Goal: Task Accomplishment & Management: Use online tool/utility

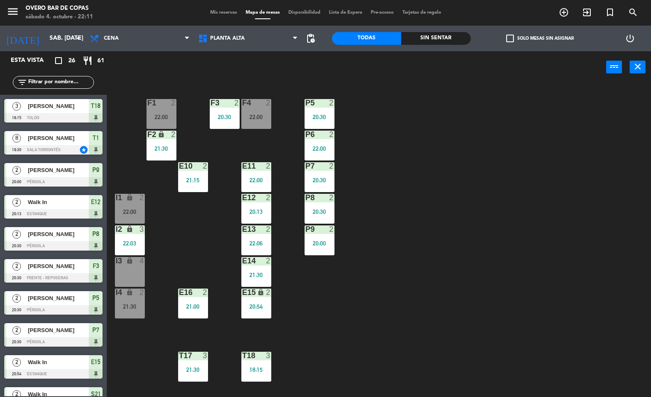
click at [536, 258] on div "P5 2 20:30 F1 2 22:00 F3 2 20:30 F4 2 22:00 P6 2 22:00 F2 lock 2 21:30 P7 2 20:…" at bounding box center [382, 241] width 538 height 314
click at [483, 240] on div "P5 2 20:30 F1 2 22:00 F3 2 20:30 F4 2 22:00 P6 2 22:00 F2 lock 2 21:30 P7 2 20:…" at bounding box center [382, 241] width 538 height 314
click at [477, 252] on div "P5 2 20:30 F1 2 22:00 F3 2 20:30 F4 2 22:00 P6 2 22:00 F2 lock 2 21:30 P7 2 20:…" at bounding box center [382, 241] width 538 height 314
click at [68, 84] on input "text" at bounding box center [60, 82] width 66 height 9
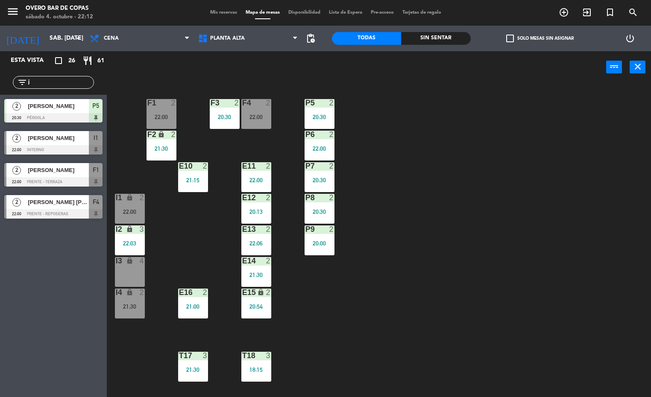
type input "j"
click at [62, 140] on span "[PERSON_NAME]" at bounding box center [58, 138] width 61 height 9
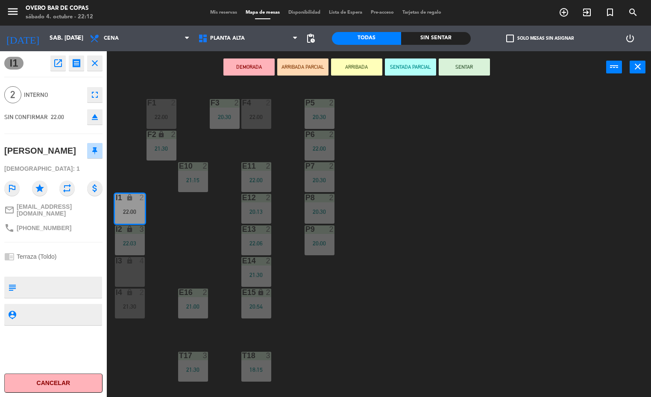
click at [354, 63] on button "ARRIBADA" at bounding box center [356, 67] width 51 height 17
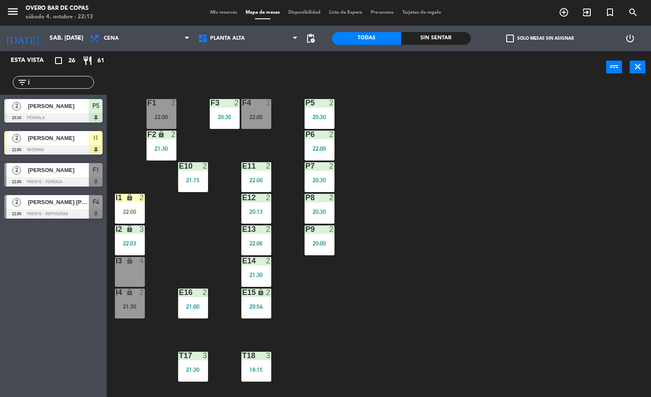
click at [521, 160] on div "P5 2 20:30 F1 2 22:00 F3 2 20:30 F4 2 22:00 P6 2 22:00 F2 lock 2 21:30 P7 2 20:…" at bounding box center [382, 241] width 538 height 314
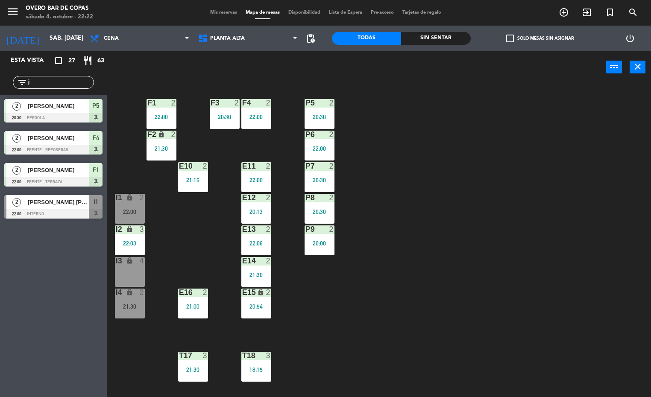
click at [44, 87] on div "filter_list j" at bounding box center [53, 82] width 81 height 13
click at [47, 84] on input "j" at bounding box center [60, 82] width 66 height 9
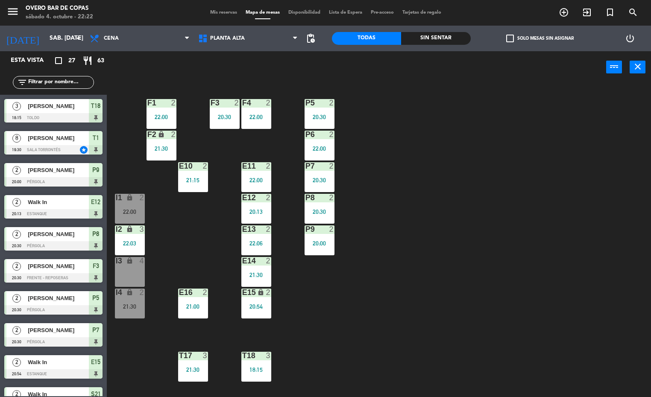
click at [75, 83] on input "text" at bounding box center [60, 82] width 66 height 9
click at [420, 129] on div "P5 2 20:30 F1 2 22:00 F3 2 20:30 F4 2 22:00 P6 2 22:00 F2 lock 2 21:30 P7 2 20:…" at bounding box center [382, 241] width 538 height 314
click at [228, 41] on span "Planta Alta" at bounding box center [248, 38] width 108 height 19
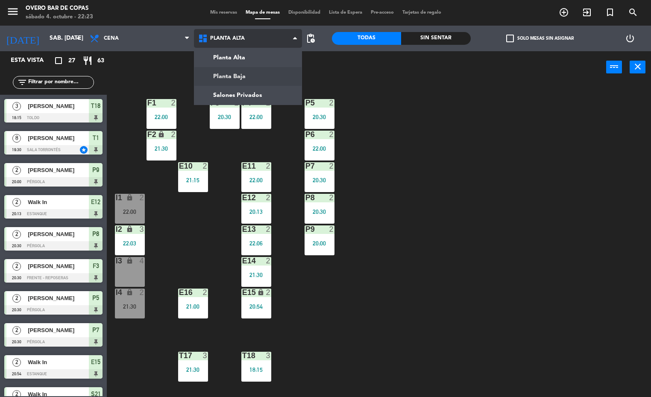
click at [234, 77] on ng-component "menu Overo Bar [PERSON_NAME] sábado 4. octubre - 22:23 Mis reservas Mapa de mes…" at bounding box center [325, 199] width 651 height 398
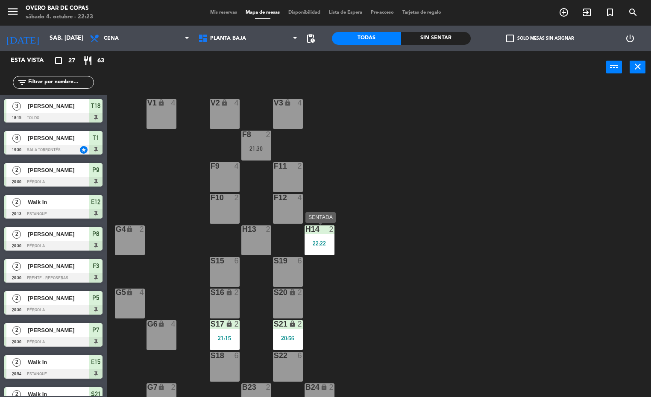
click at [323, 240] on div "22:22" at bounding box center [320, 243] width 30 height 6
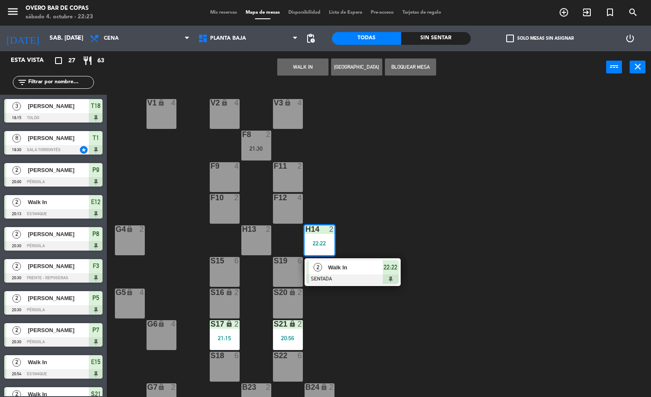
click at [414, 217] on div "V1 lock 4 V2 lock 4 V3 lock 4 F8 2 21:30 F9 4 F11 2 F10 2 F12 4 G4 lock 2 H13 2…" at bounding box center [382, 241] width 538 height 314
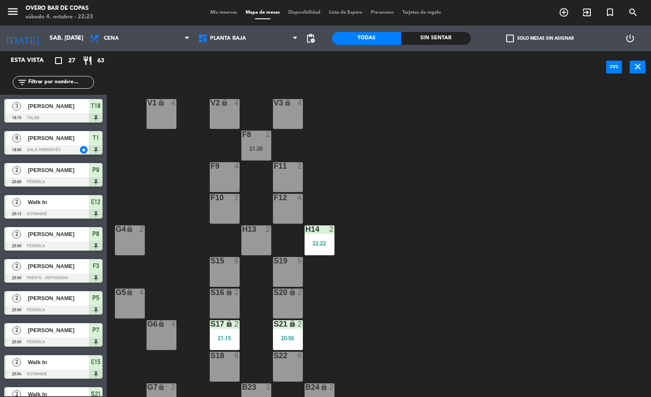
click at [220, 295] on div "lock" at bounding box center [224, 293] width 14 height 8
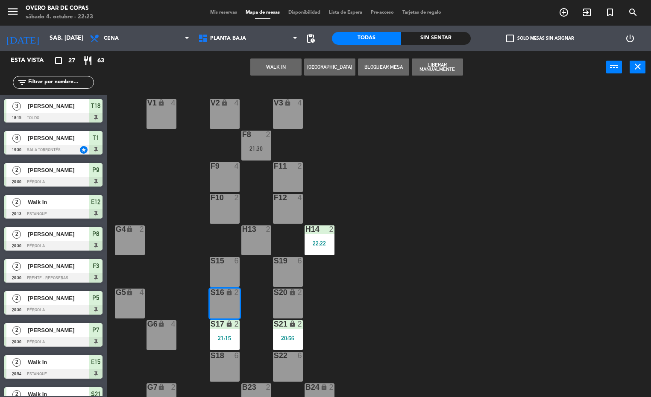
click at [277, 67] on button "WALK IN" at bounding box center [275, 67] width 51 height 17
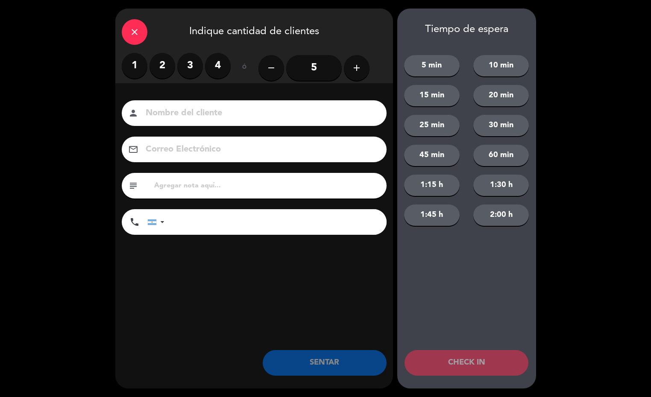
click at [168, 65] on label "2" at bounding box center [162, 66] width 26 height 26
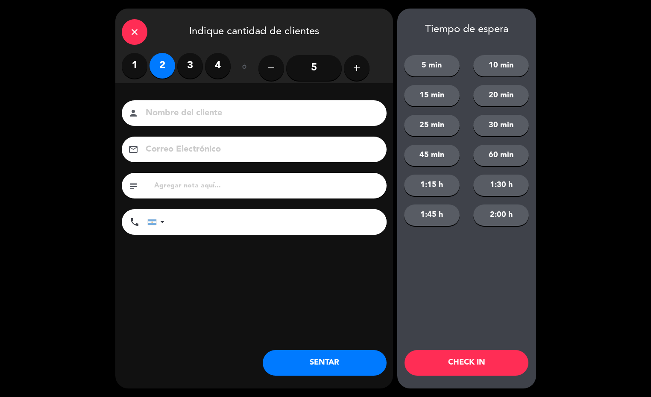
click at [341, 361] on button "SENTAR" at bounding box center [325, 363] width 124 height 26
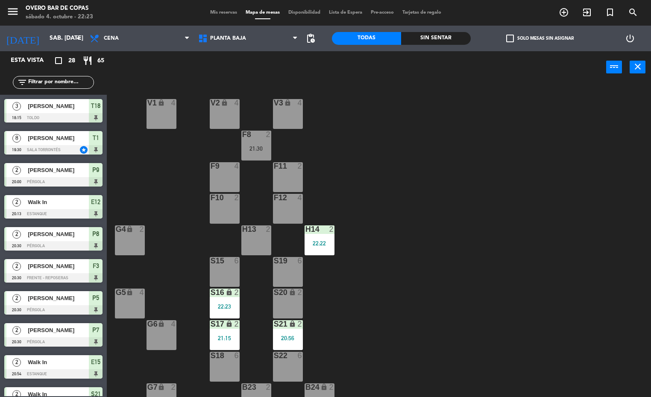
click at [282, 279] on div "S19 6" at bounding box center [288, 272] width 30 height 30
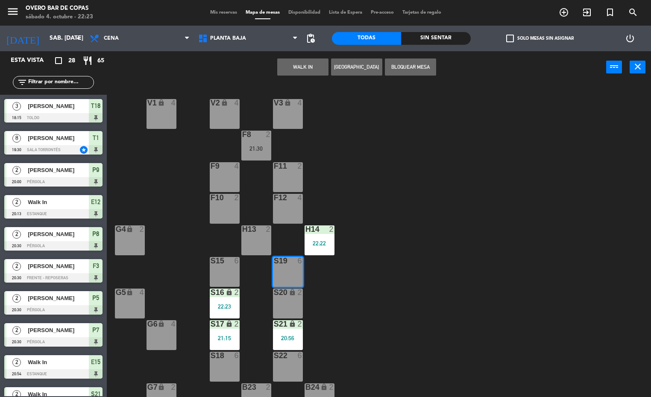
click at [293, 63] on button "WALK IN" at bounding box center [302, 67] width 51 height 17
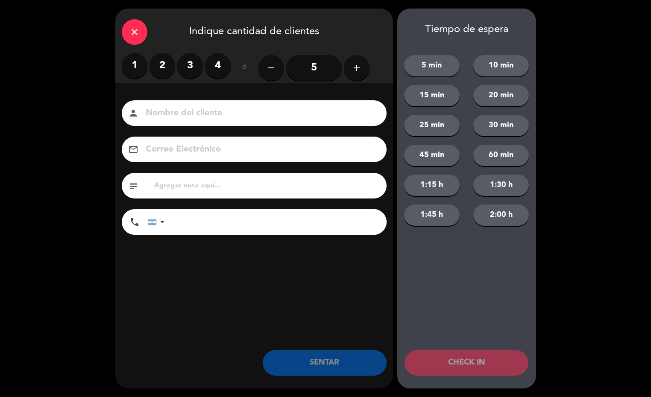
click at [167, 64] on label "2" at bounding box center [162, 66] width 26 height 26
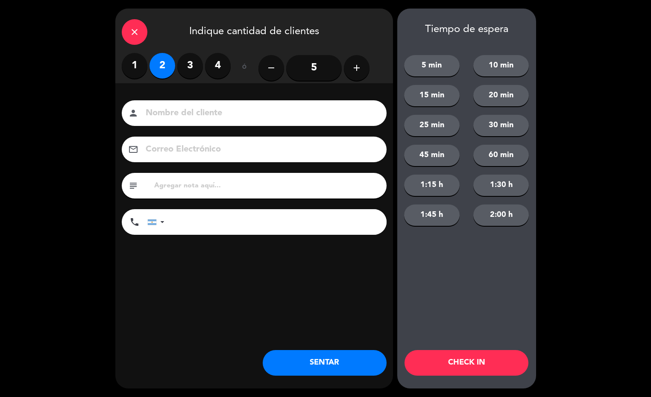
click at [345, 364] on button "SENTAR" at bounding box center [325, 363] width 124 height 26
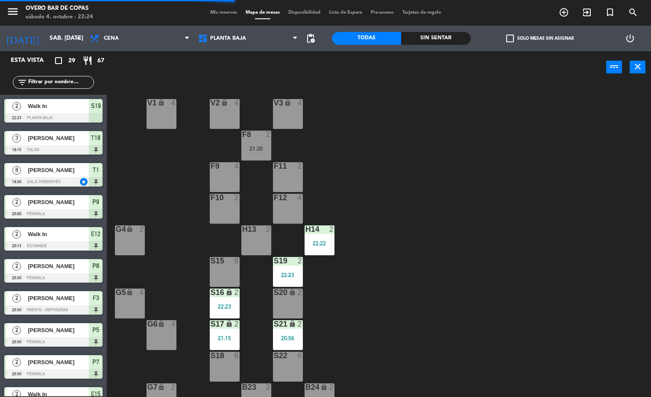
click at [262, 148] on div "21:30" at bounding box center [256, 149] width 30 height 6
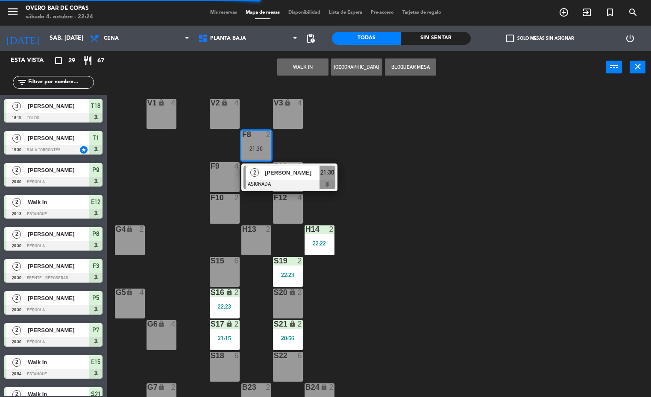
click at [410, 153] on div "V1 lock 4 V2 lock 4 V3 lock 4 F8 2 21:30 2 [PERSON_NAME] ASIGNADA 21:30 F9 4 F1…" at bounding box center [382, 241] width 538 height 314
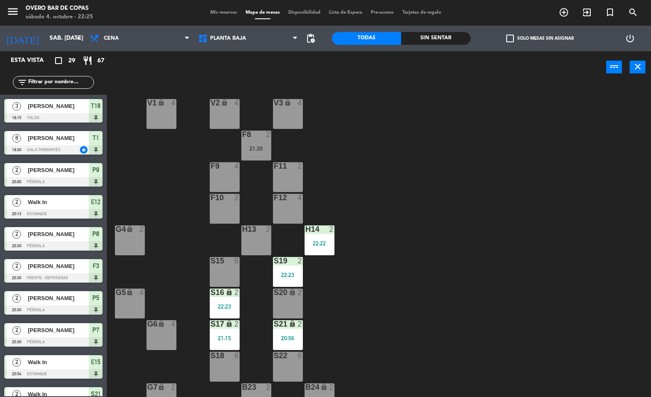
click at [261, 140] on div "F8 2 21:30" at bounding box center [256, 146] width 30 height 30
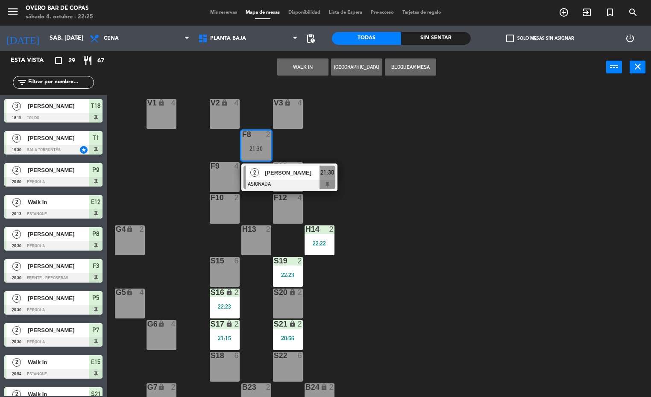
click at [288, 307] on div "S20 lock 2" at bounding box center [288, 304] width 30 height 30
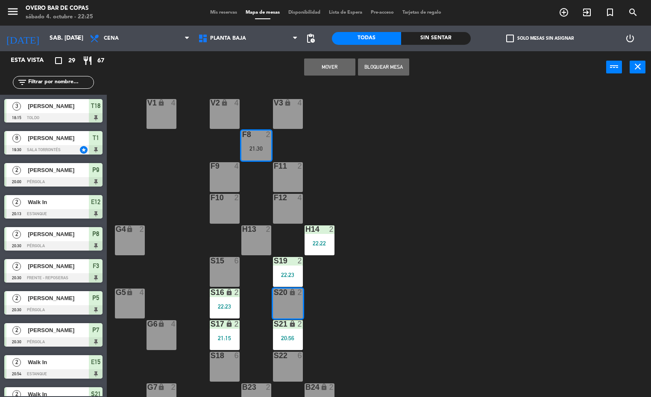
click at [329, 67] on button "Mover" at bounding box center [329, 67] width 51 height 17
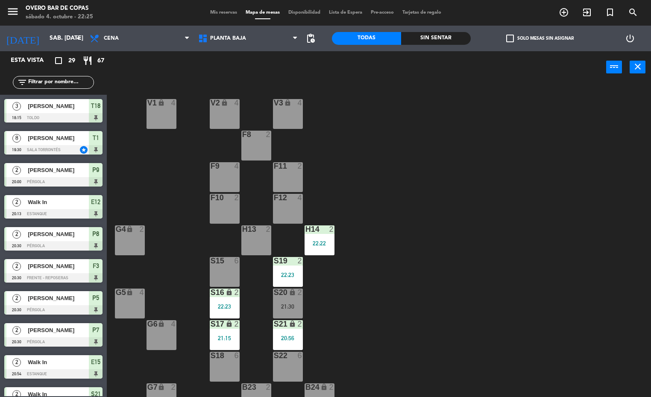
click at [415, 264] on div "V1 lock 4 V2 lock 4 V3 lock 4 F8 2 F9 4 F11 2 F10 2 F12 4 G4 lock 2 H13 2 H14 2…" at bounding box center [382, 241] width 538 height 314
click at [260, 135] on div at bounding box center [256, 135] width 14 height 8
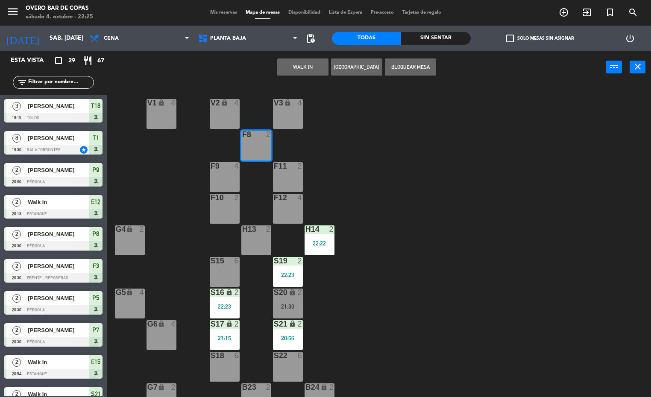
click at [308, 70] on button "WALK IN" at bounding box center [302, 67] width 51 height 17
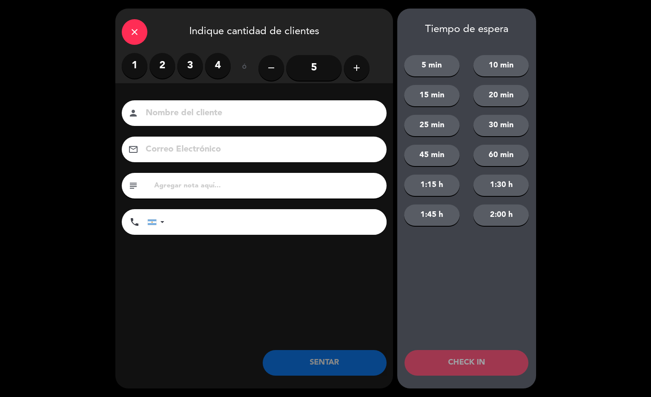
click at [162, 65] on label "2" at bounding box center [162, 66] width 26 height 26
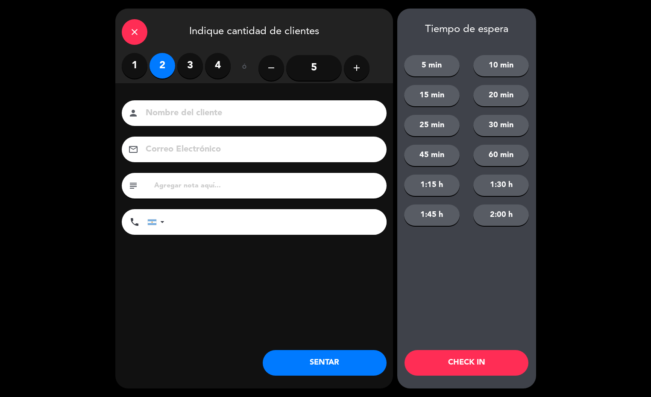
click at [307, 357] on button "SENTAR" at bounding box center [325, 363] width 124 height 26
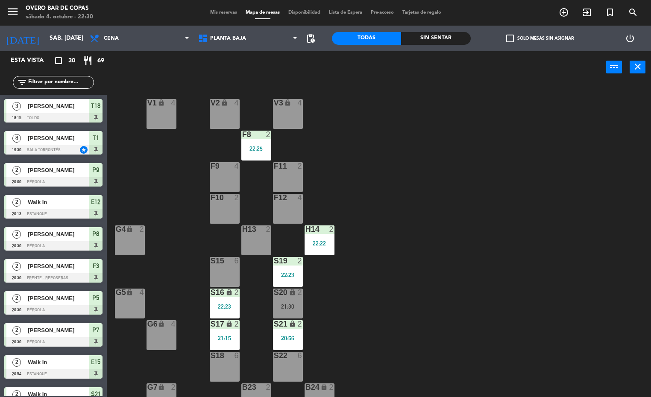
click at [550, 156] on div "V1 lock 4 V2 lock 4 V3 lock 4 F8 2 22:25 F9 4 F11 2 F10 2 F12 4 G4 lock 2 H13 2…" at bounding box center [382, 241] width 538 height 314
click at [77, 82] on input "text" at bounding box center [60, 82] width 66 height 9
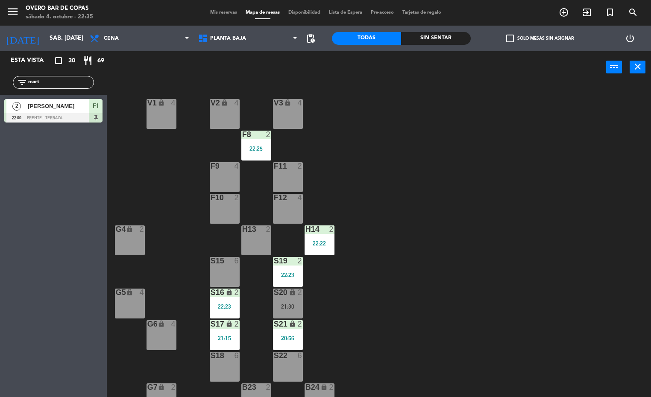
type input "mart"
click at [45, 241] on div "Esta vista crop_square 30 restaurant 69 filter_list mart 2 [PERSON_NAME] 22:00 …" at bounding box center [53, 224] width 107 height 346
click at [54, 118] on div at bounding box center [53, 117] width 98 height 9
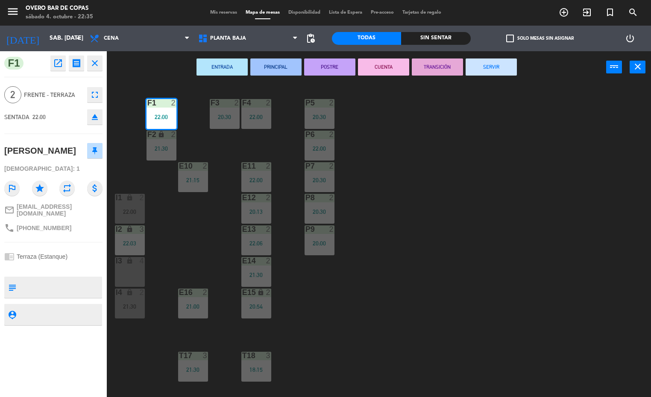
click at [466, 226] on div "P5 2 20:30 F1 2 22:00 F3 2 20:30 F4 2 22:00 P6 2 22:00 F2 lock 2 21:30 P7 2 20:…" at bounding box center [382, 241] width 538 height 314
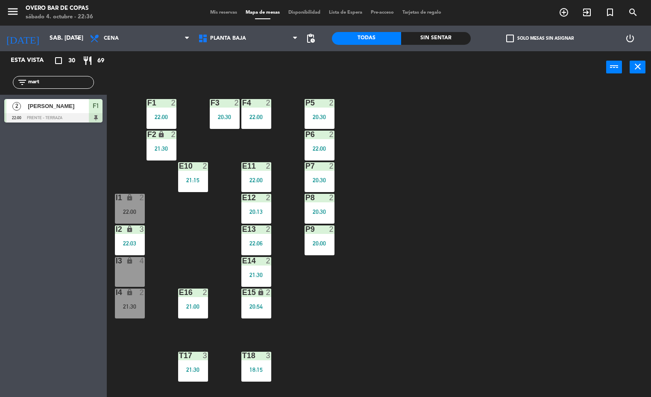
click at [515, 176] on div "P5 2 20:30 F1 2 22:00 F3 2 20:30 F4 2 22:00 P6 2 22:00 F2 lock 2 21:30 P7 2 20:…" at bounding box center [382, 241] width 538 height 314
click at [152, 117] on div "22:00" at bounding box center [161, 117] width 30 height 6
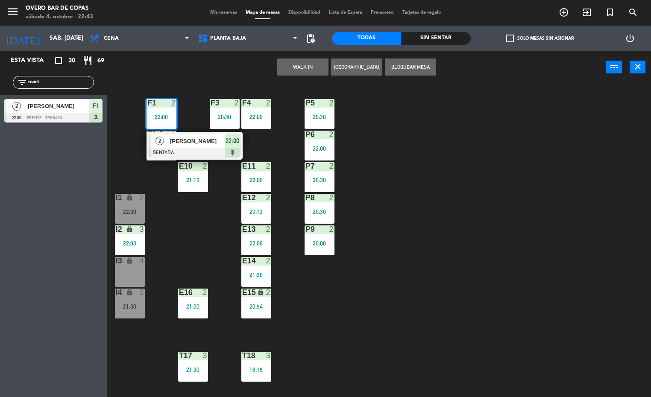
click at [440, 155] on div "P5 2 20:30 F1 2 22:00 2 [PERSON_NAME] SENTADA 22:00 F3 2 20:30 F4 2 22:00 P6 2 …" at bounding box center [382, 241] width 538 height 314
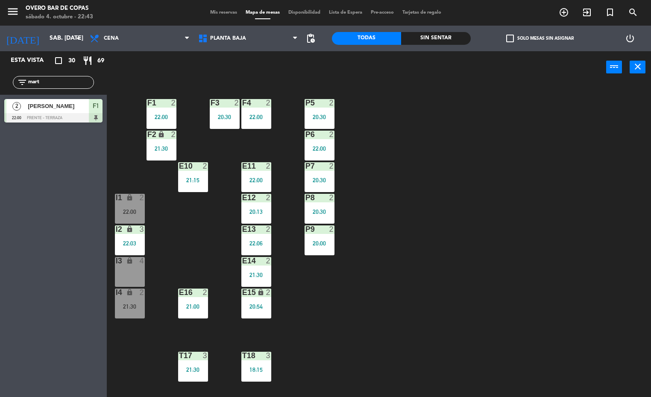
click at [152, 143] on div "F2 lock 2 21:30" at bounding box center [161, 146] width 30 height 30
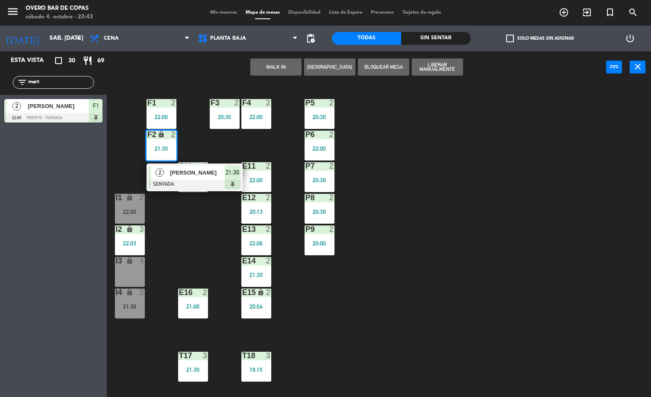
click at [414, 145] on div "P5 2 20:30 F1 2 22:00 F3 2 20:30 F4 2 22:00 P6 2 22:00 F2 lock 2 21:30 2 Abril …" at bounding box center [382, 241] width 538 height 314
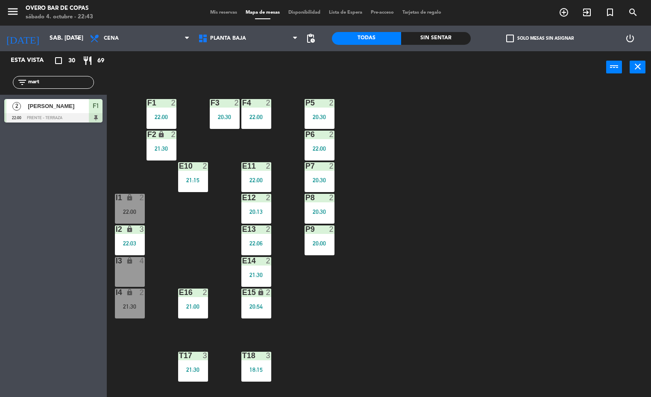
click at [78, 83] on input "mart" at bounding box center [60, 82] width 66 height 9
type input "m"
type input "s"
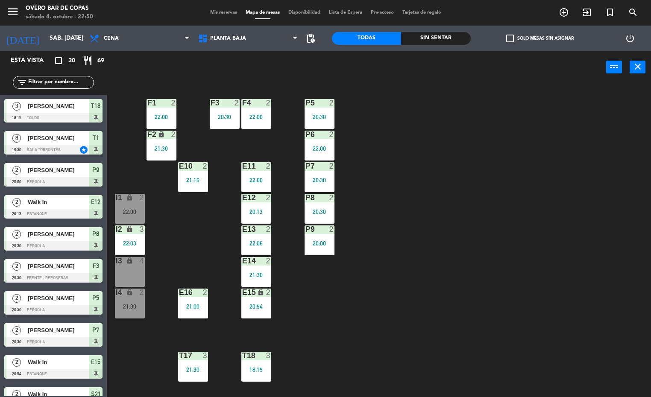
click at [55, 86] on input "text" at bounding box center [60, 82] width 66 height 9
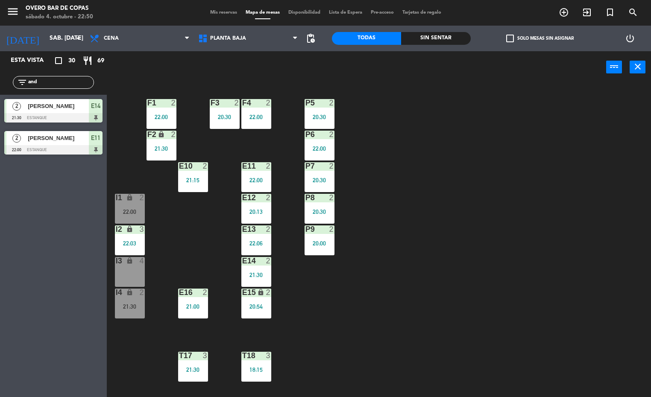
click at [41, 293] on div "Esta vista crop_square 30 restaurant 69 filter_list and 2 [PERSON_NAME] 21:30 E…" at bounding box center [53, 224] width 107 height 346
click at [592, 238] on div "P5 2 20:30 F1 2 22:00 F3 2 20:30 F4 2 22:00 P6 2 22:00 F2 lock 2 21:30 P7 2 20:…" at bounding box center [382, 241] width 538 height 314
click at [231, 29] on span "Planta Baja" at bounding box center [248, 38] width 108 height 19
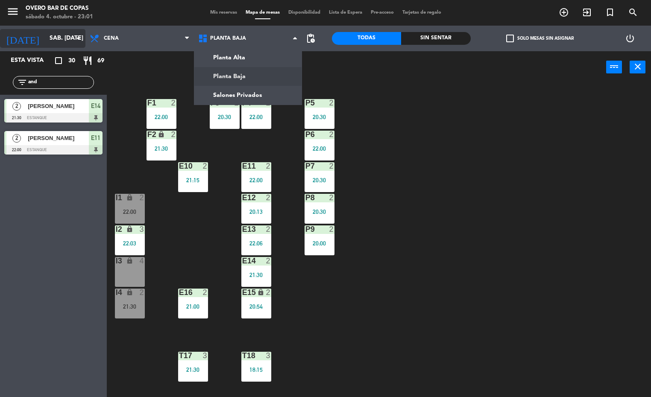
click at [45, 37] on input "sáb. [DATE]" at bounding box center [85, 38] width 81 height 15
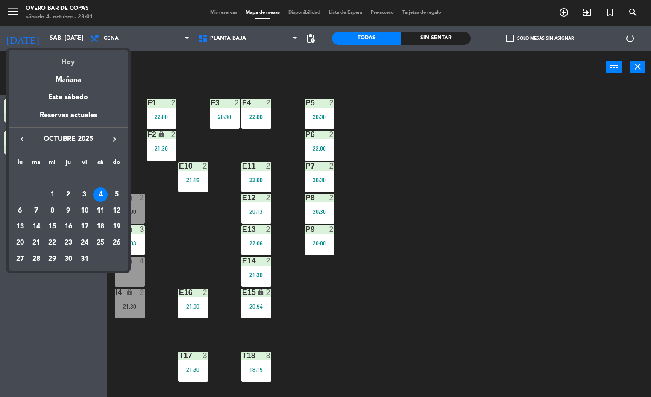
click at [74, 65] on div "Hoy" at bounding box center [69, 59] width 120 height 18
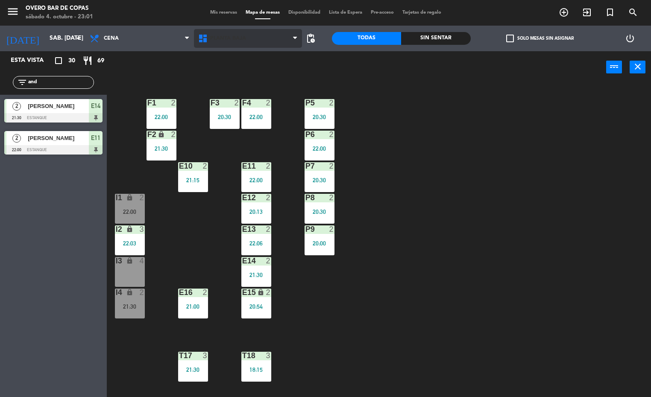
click at [232, 38] on span "Planta Baja" at bounding box center [228, 38] width 36 height 6
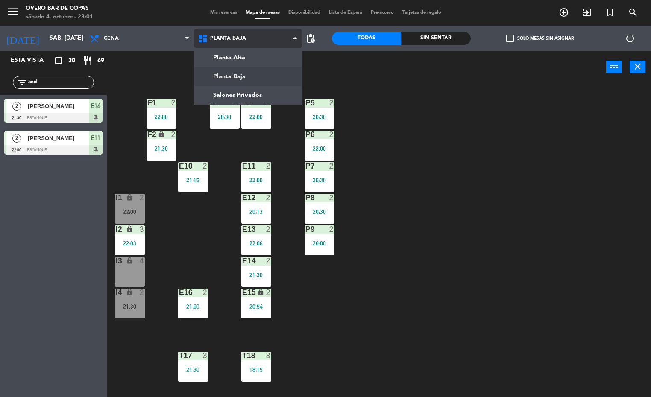
click at [255, 52] on ng-component "menu Overo Bar [PERSON_NAME] sábado 4. octubre - 23:01 Mis reservas Mapa de mes…" at bounding box center [325, 199] width 651 height 398
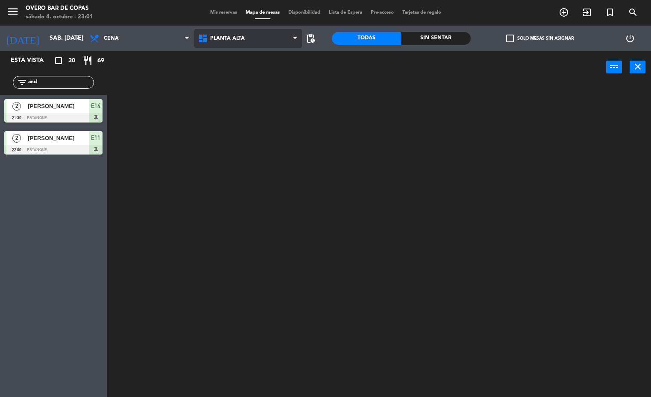
click at [237, 36] on span "Planta Alta" at bounding box center [227, 38] width 35 height 6
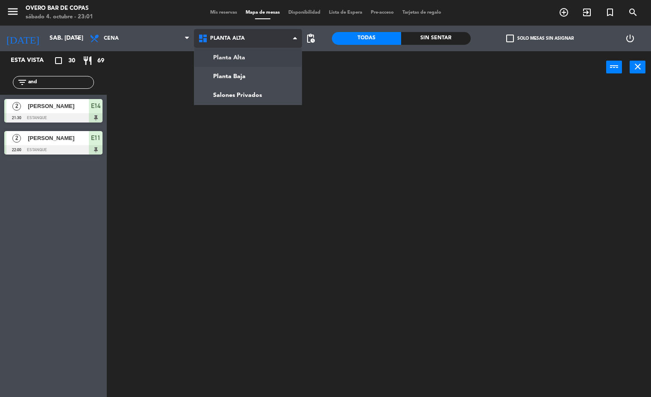
click at [257, 73] on ng-component "menu Overo Bar [PERSON_NAME] sábado 4. octubre - 23:01 Mis reservas Mapa de mes…" at bounding box center [325, 199] width 651 height 398
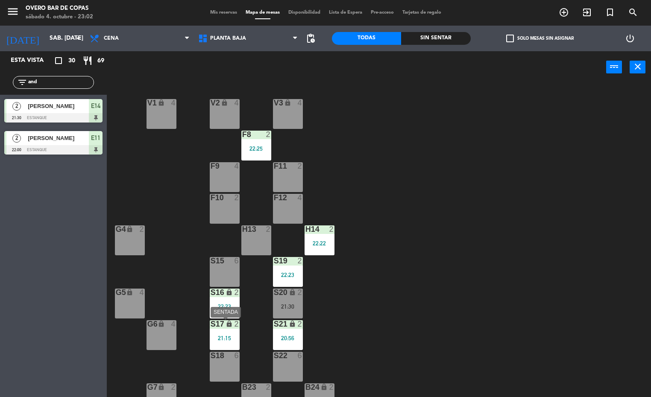
click at [225, 341] on div "21:15" at bounding box center [225, 338] width 30 height 6
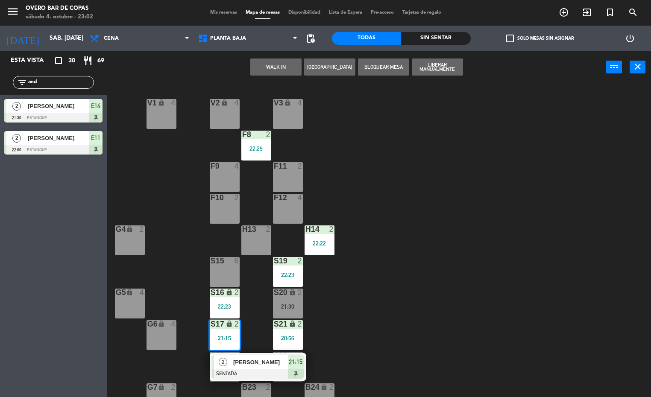
click at [439, 254] on div "V1 lock 4 V2 lock 4 V3 lock 4 F8 2 22:25 F9 4 F11 2 F10 2 F12 4 G4 lock 2 H13 2…" at bounding box center [382, 241] width 538 height 314
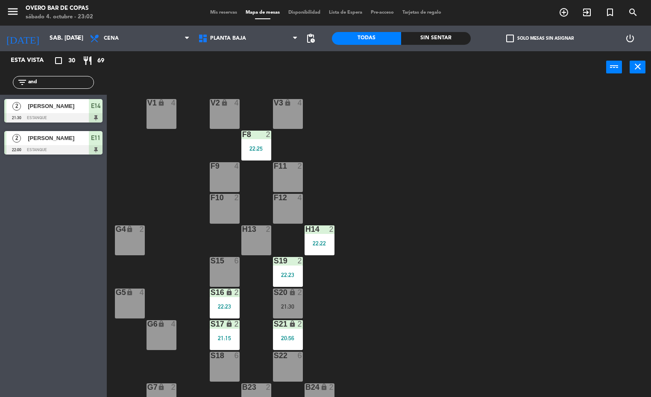
click at [282, 335] on div "20:56" at bounding box center [288, 338] width 30 height 6
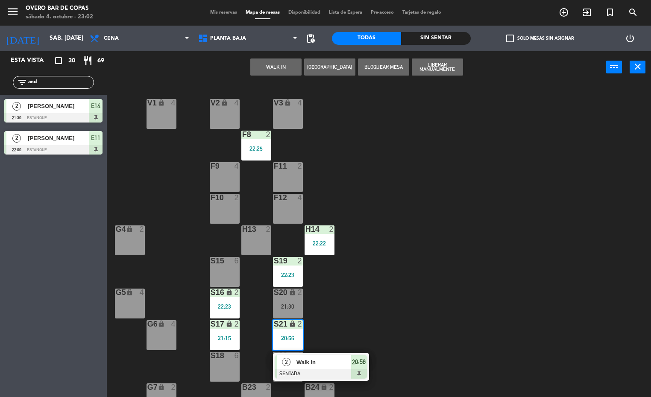
click at [351, 299] on div "V1 lock 4 V2 lock 4 V3 lock 4 F8 2 22:25 F9 4 F11 2 F10 2 F12 4 G4 lock 2 H13 2…" at bounding box center [382, 241] width 538 height 314
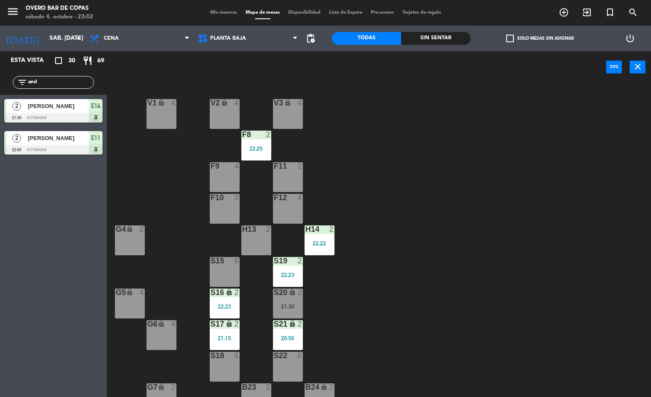
click at [295, 267] on div "S19 2 22:23" at bounding box center [288, 272] width 30 height 30
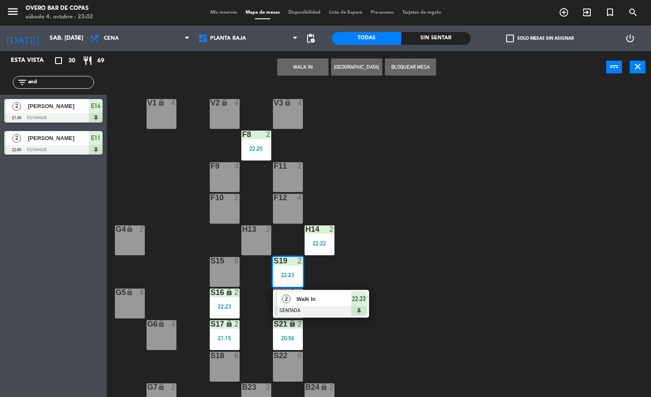
click at [383, 265] on div "V1 lock 4 V2 lock 4 V3 lock 4 F8 2 22:25 F9 4 F11 2 F10 2 F12 4 G4 lock 2 H13 2…" at bounding box center [382, 241] width 538 height 314
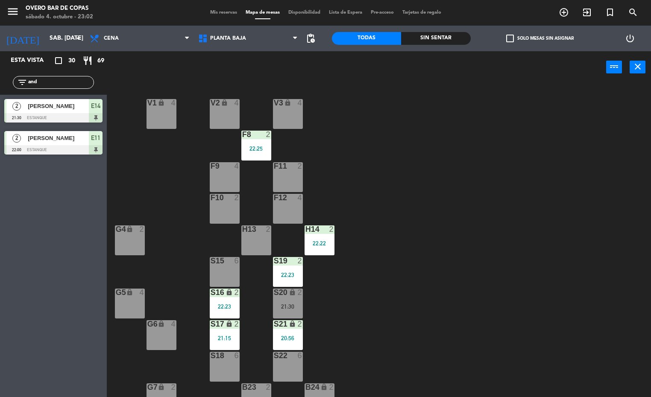
click at [245, 237] on div "H13 2" at bounding box center [256, 240] width 30 height 30
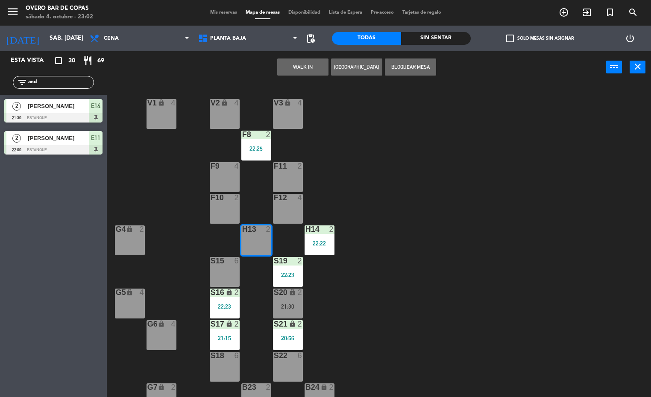
click at [304, 68] on button "WALK IN" at bounding box center [302, 67] width 51 height 17
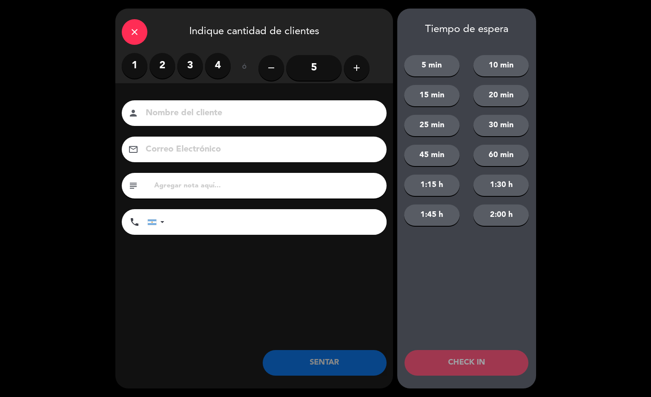
click at [157, 63] on label "2" at bounding box center [162, 66] width 26 height 26
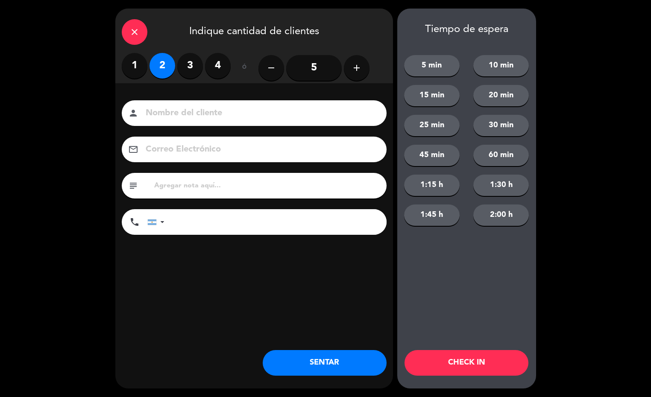
click at [353, 362] on button "SENTAR" at bounding box center [325, 363] width 124 height 26
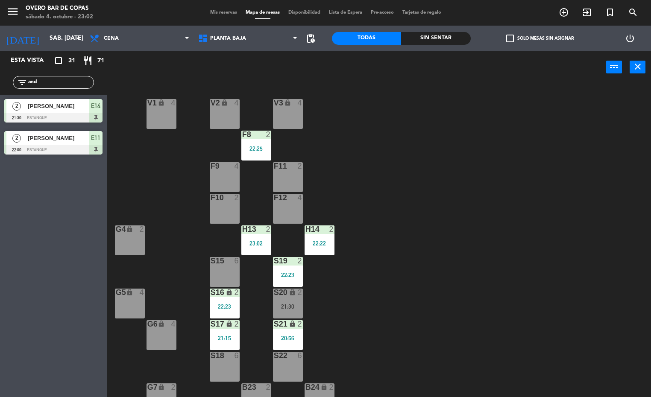
click at [61, 81] on input "and" at bounding box center [60, 82] width 66 height 9
type input "a"
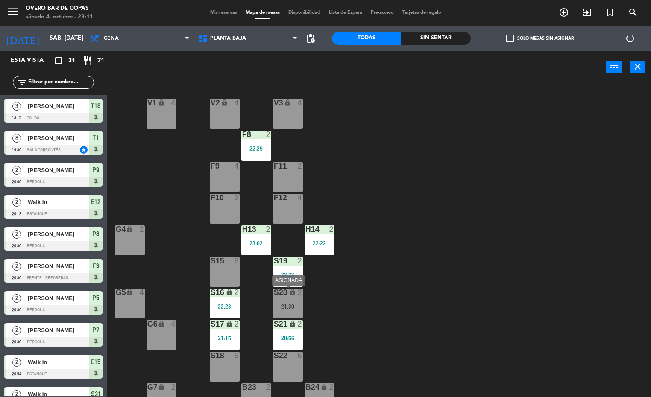
click at [283, 296] on div "lock" at bounding box center [288, 293] width 14 height 8
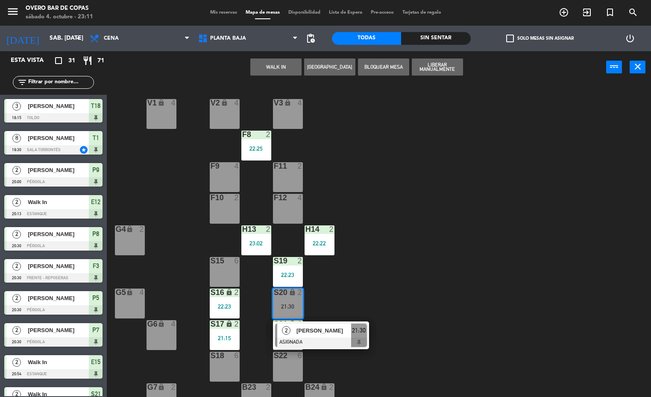
click at [230, 360] on div "S18 6" at bounding box center [225, 367] width 30 height 30
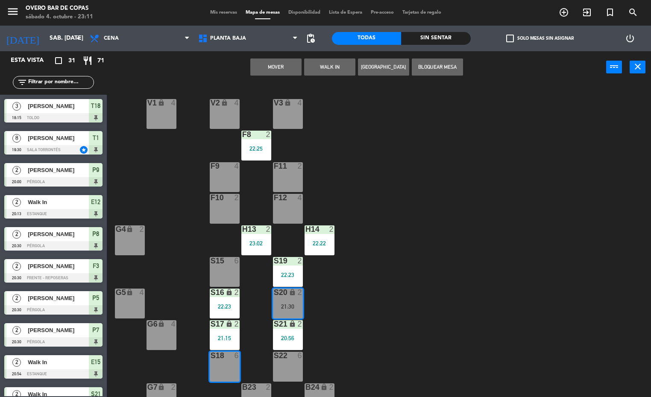
click at [273, 68] on button "Mover" at bounding box center [275, 67] width 51 height 17
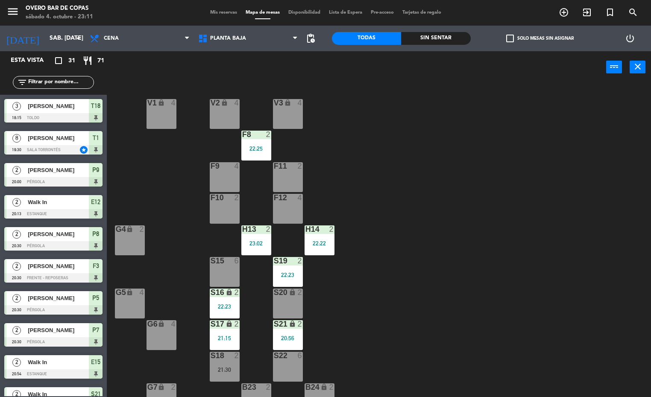
click at [365, 261] on div "V1 lock 4 V2 lock 4 V3 lock 4 F8 2 22:25 F9 4 F11 2 F10 2 F12 4 G4 lock 2 H13 2…" at bounding box center [382, 241] width 538 height 314
click at [284, 299] on div "S20 lock 2" at bounding box center [288, 304] width 30 height 30
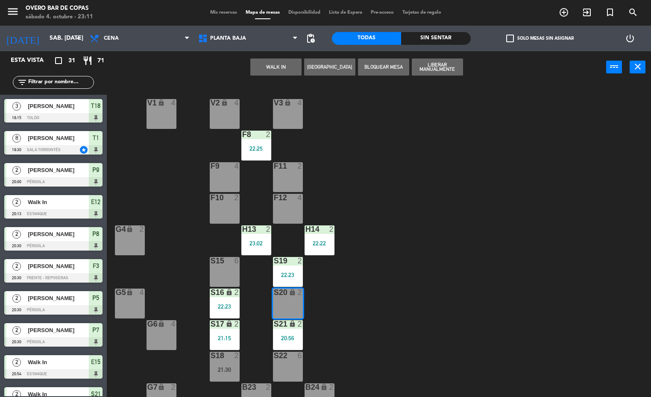
click at [278, 61] on button "WALK IN" at bounding box center [275, 67] width 51 height 17
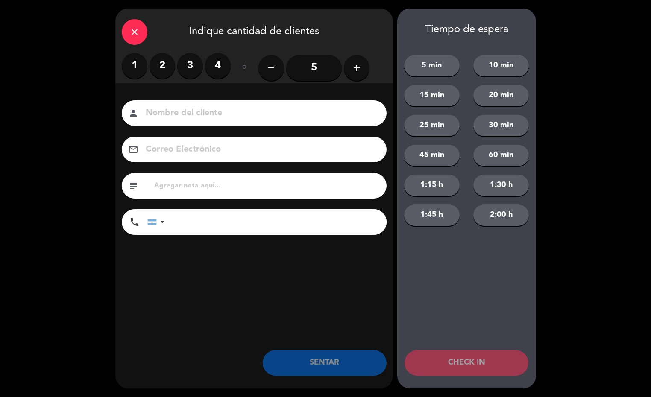
click at [162, 64] on label "2" at bounding box center [162, 66] width 26 height 26
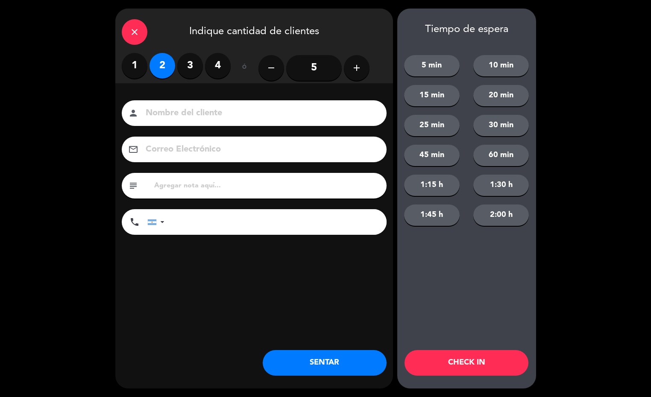
click at [302, 368] on button "SENTAR" at bounding box center [325, 363] width 124 height 26
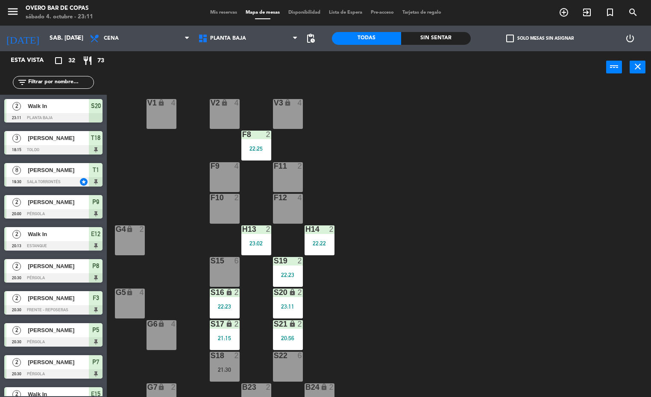
click at [509, 242] on div "V1 lock 4 V2 lock 4 V3 lock 4 F8 2 22:25 F9 4 F11 2 F10 2 F12 4 G4 lock 2 H13 2…" at bounding box center [382, 241] width 538 height 314
click at [457, 271] on div "V1 lock 4 V2 lock 4 V3 lock 4 F8 2 22:25 F9 4 F11 2 F10 2 F12 4 G4 lock 2 H13 2…" at bounding box center [382, 241] width 538 height 314
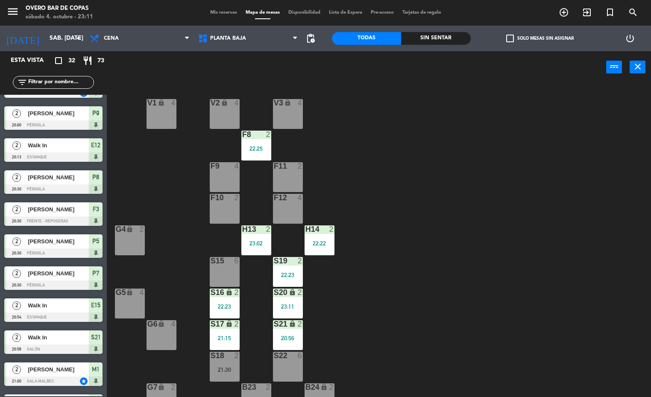
scroll to position [64, 0]
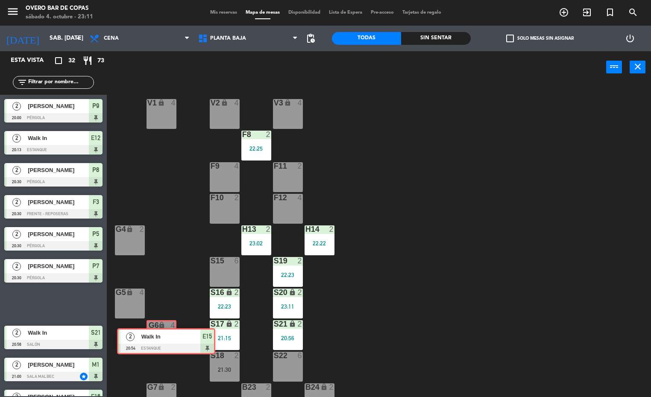
drag, startPoint x: 50, startPoint y: 296, endPoint x: 170, endPoint y: 331, distance: 125.3
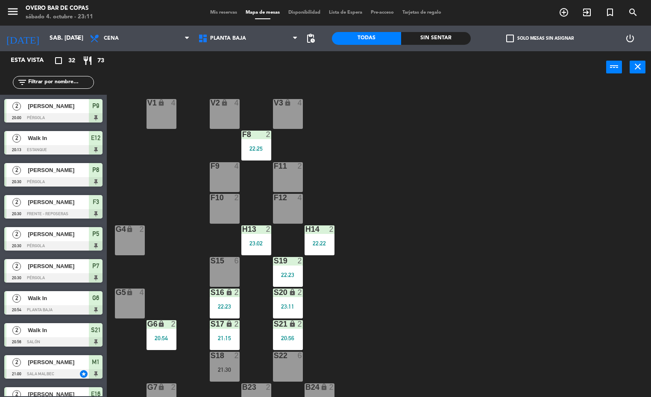
click at [438, 267] on div "V1 lock 4 V2 lock 4 V3 lock 4 F8 2 22:25 F9 4 F11 2 F10 2 F12 4 G4 lock 2 H13 2…" at bounding box center [382, 241] width 538 height 314
click at [411, 236] on div "V1 lock 4 V2 lock 4 V3 lock 4 F8 2 22:25 F9 4 F11 2 F10 2 F12 4 G4 lock 2 H13 2…" at bounding box center [382, 241] width 538 height 314
click at [242, 36] on span "Planta Baja" at bounding box center [228, 38] width 36 height 6
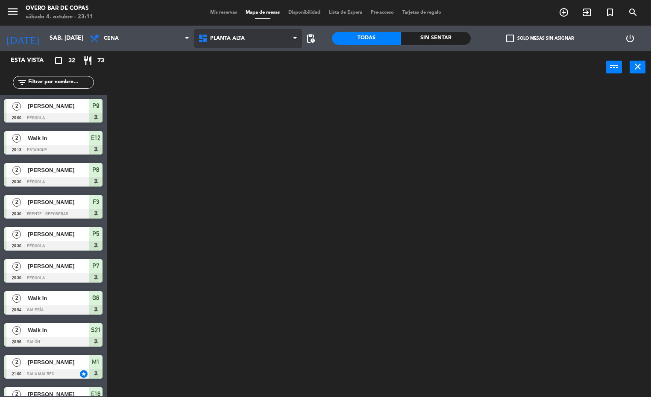
click at [258, 57] on ng-component "menu Overo Bar [PERSON_NAME] sábado 4. octubre - 23:11 Mis reservas Mapa de mes…" at bounding box center [325, 199] width 651 height 398
click at [273, 34] on span "Planta Alta" at bounding box center [248, 38] width 108 height 19
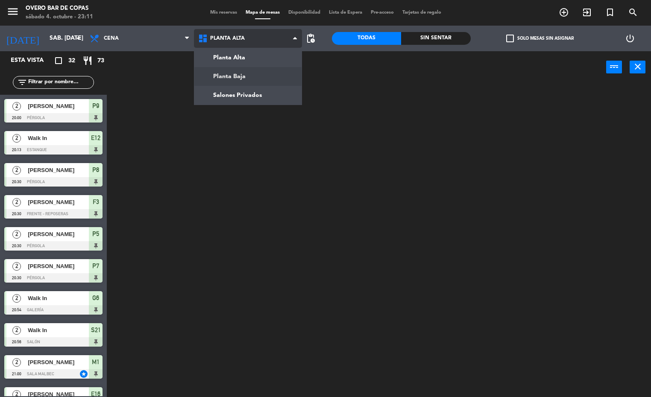
click at [263, 73] on ng-component "menu Overo Bar [PERSON_NAME] sábado 4. octubre - 23:11 Mis reservas Mapa de mes…" at bounding box center [325, 199] width 651 height 398
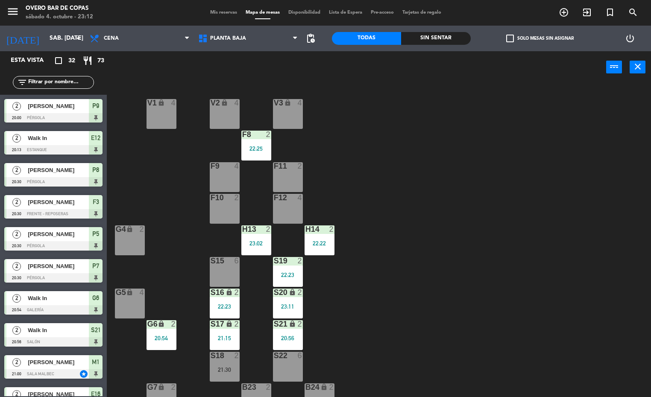
click at [486, 259] on div "V1 lock 4 V2 lock 4 V3 lock 4 F8 2 22:25 F9 4 F11 2 F10 2 F12 4 G4 lock 2 H13 2…" at bounding box center [382, 241] width 538 height 314
click at [254, 141] on div "F8 2 22:25" at bounding box center [256, 146] width 30 height 30
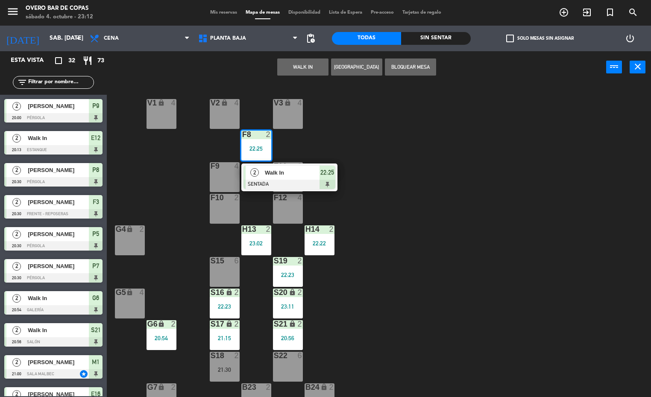
click at [272, 172] on span "Walk In" at bounding box center [292, 172] width 55 height 9
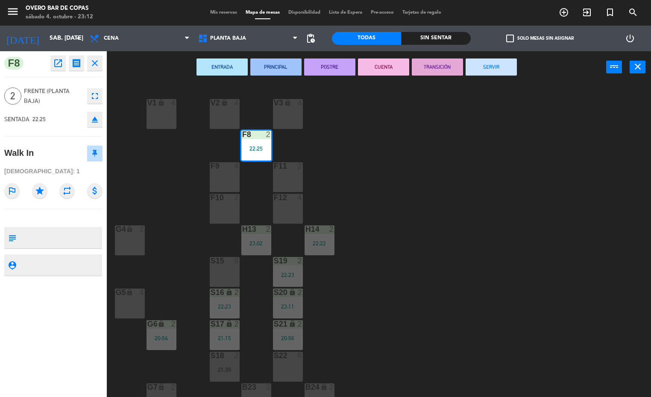
click at [436, 66] on button "TRANSICIÓN" at bounding box center [437, 67] width 51 height 17
click at [470, 214] on div "V1 lock 4 V2 lock 4 V3 lock 4 F8 2 22:25 F9 4 F11 2 F10 2 F12 4 G4 lock 2 H13 2…" at bounding box center [382, 241] width 538 height 314
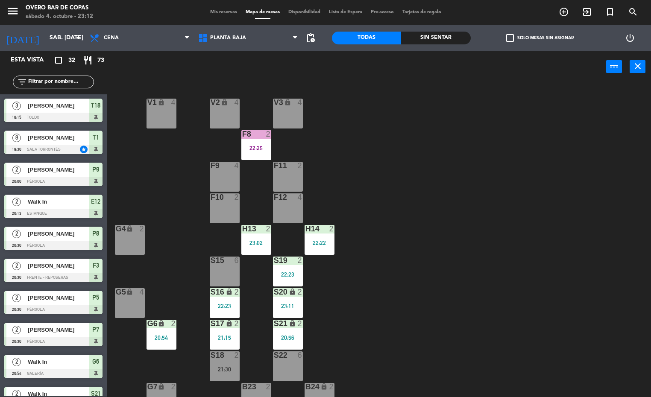
scroll to position [266, 0]
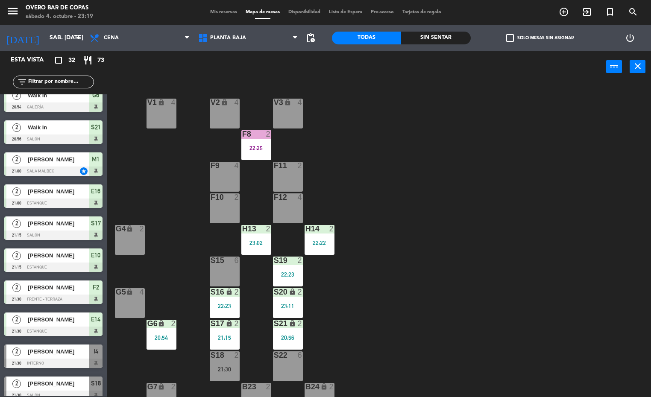
click at [491, 263] on div "V1 lock 4 V2 lock 4 V3 lock 4 F8 2 22:25 F9 4 F11 2 F10 2 F12 4 G4 lock 2 H13 2…" at bounding box center [382, 240] width 538 height 314
click at [290, 367] on div "S22 6" at bounding box center [288, 366] width 30 height 30
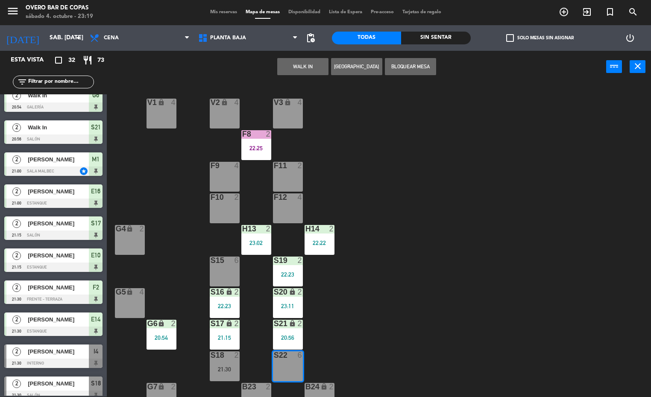
click at [300, 64] on button "WALK IN" at bounding box center [302, 66] width 51 height 17
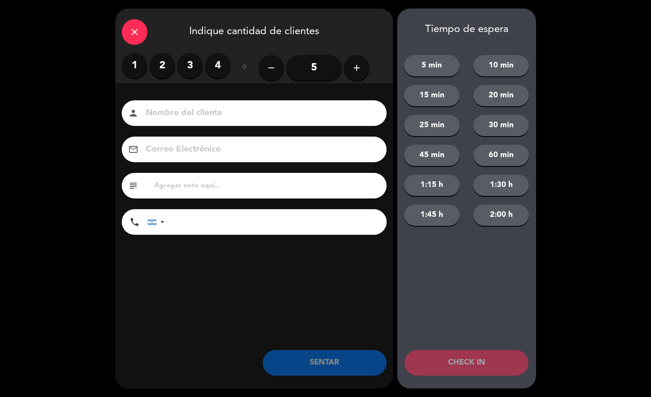
click at [160, 64] on label "2" at bounding box center [162, 66] width 26 height 26
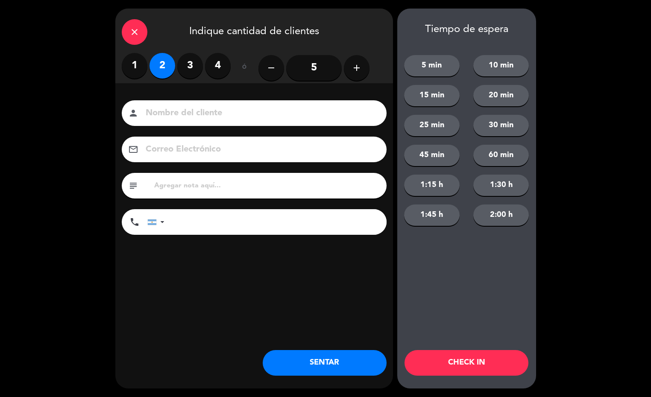
click at [335, 364] on button "SENTAR" at bounding box center [325, 363] width 124 height 26
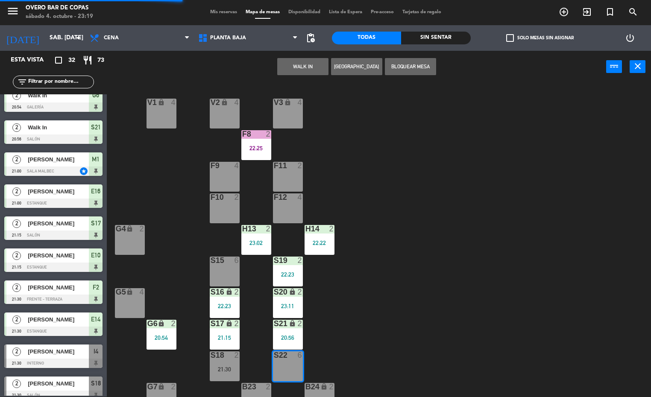
click at [585, 146] on div "close Indique cantidad de clientes 1 2 3 4 ó remove 5 add Nombre del cliente pe…" at bounding box center [325, 198] width 651 height 397
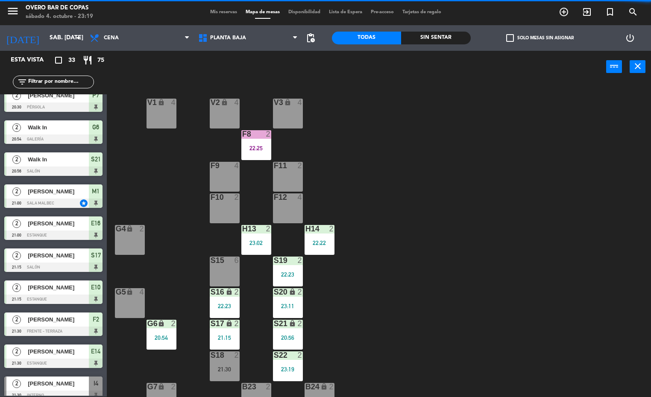
scroll to position [0, 0]
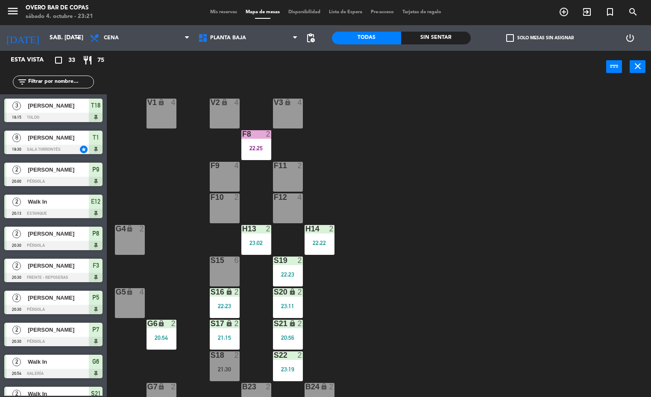
click at [512, 228] on div "V1 lock 4 V2 lock 4 V3 lock 4 F8 2 22:25 F9 4 F11 2 F10 2 F12 4 G4 lock 2 H13 2…" at bounding box center [382, 240] width 538 height 314
click at [230, 42] on span "Planta Baja" at bounding box center [248, 38] width 108 height 19
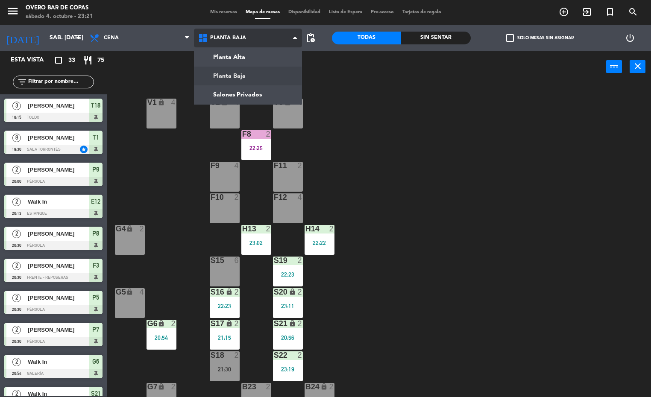
click at [245, 58] on ng-component "menu Overo Bar [PERSON_NAME] sábado 4. octubre - 23:21 Mis reservas Mapa de mes…" at bounding box center [325, 199] width 651 height 398
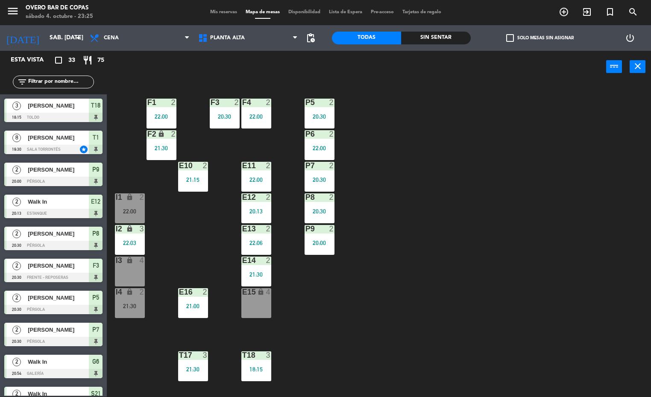
click at [512, 242] on div "P5 2 20:30 F1 2 22:00 F3 2 20:30 F4 2 22:00 P6 2 22:00 F2 lock 2 21:30 P7 2 20:…" at bounding box center [382, 240] width 538 height 314
click at [506, 256] on div "P5 2 20:30 F1 2 22:00 F3 2 20:30 F4 2 22:00 P6 2 22:00 F2 lock 2 21:30 P7 2 20:…" at bounding box center [382, 240] width 538 height 314
click at [241, 43] on span "Planta Alta" at bounding box center [248, 38] width 108 height 19
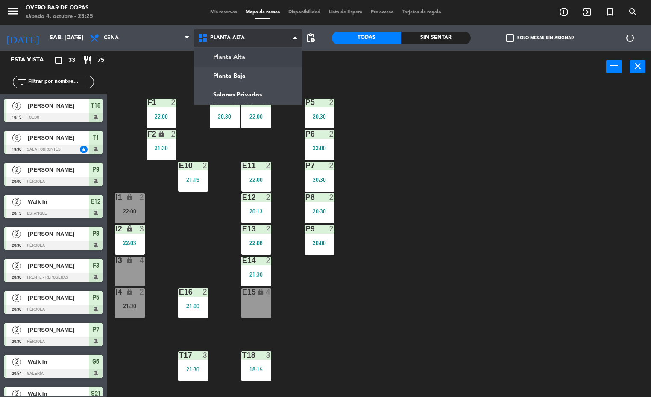
click at [268, 77] on ng-component "menu Overo Bar [PERSON_NAME] sábado 4. octubre - 23:25 Mis reservas Mapa de mes…" at bounding box center [325, 199] width 651 height 398
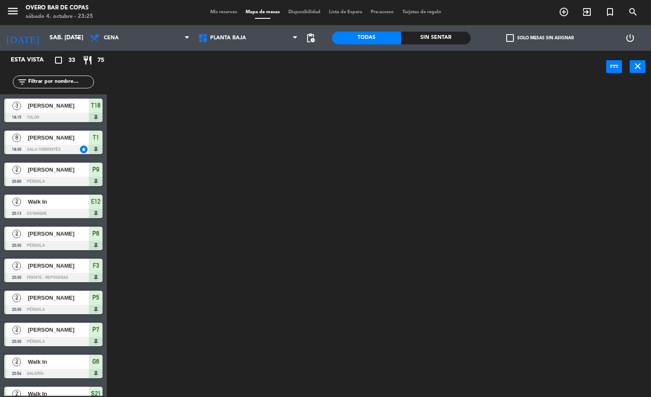
click at [492, 241] on div at bounding box center [382, 240] width 538 height 314
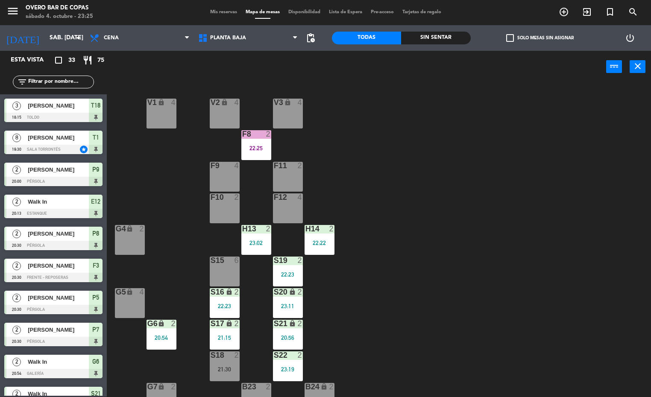
click at [483, 201] on div "V1 lock 4 V2 lock 4 V3 lock 4 F8 2 22:25 F9 4 F11 2 F10 2 F12 4 G4 lock 2 H13 2…" at bounding box center [382, 240] width 538 height 314
click at [529, 225] on div "V1 lock 4 V2 lock 4 V3 lock 4 F8 2 22:25 F9 4 F11 2 F10 2 F12 4 G4 lock 2 H13 2…" at bounding box center [382, 240] width 538 height 314
click at [223, 269] on div "S15 6" at bounding box center [225, 272] width 30 height 30
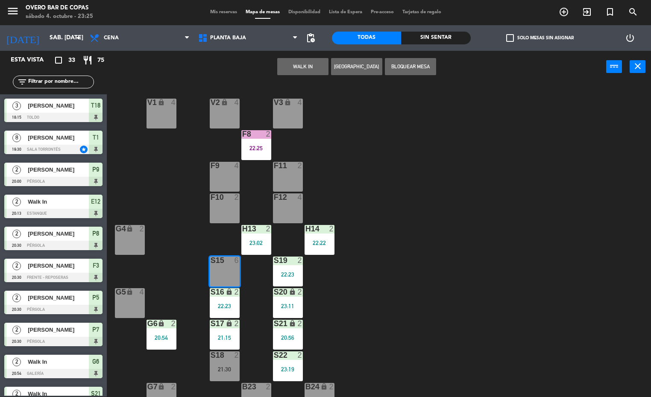
click at [300, 63] on button "WALK IN" at bounding box center [302, 66] width 51 height 17
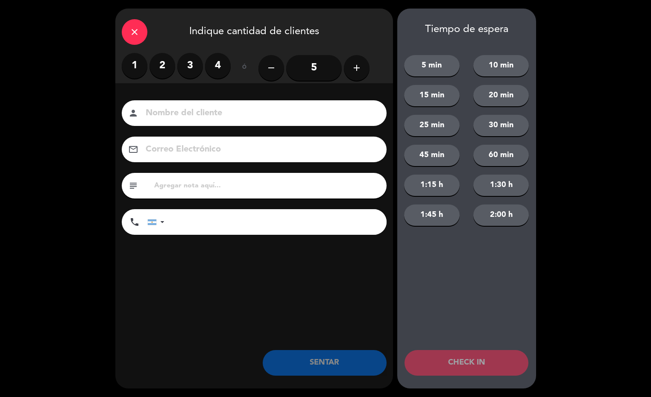
click at [162, 65] on label "2" at bounding box center [162, 66] width 26 height 26
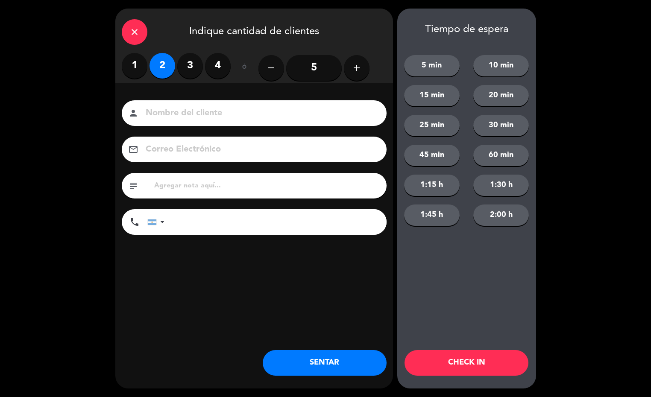
click at [330, 369] on button "SENTAR" at bounding box center [325, 363] width 124 height 26
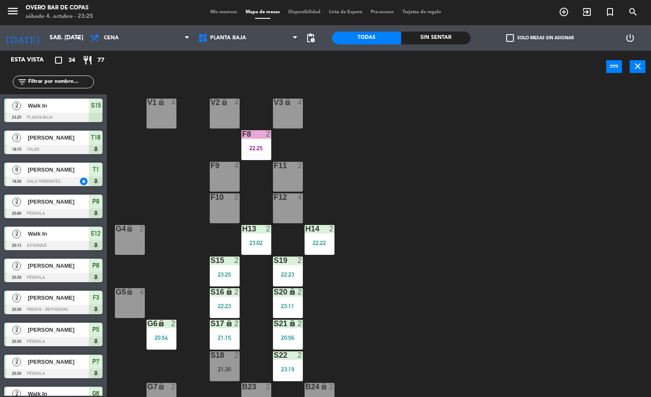
click at [496, 216] on div "V1 lock 4 V2 lock 4 V3 lock 4 F8 2 22:25 F9 4 F11 2 F10 2 F12 4 G4 lock 2 H13 2…" at bounding box center [382, 240] width 538 height 314
click at [225, 298] on div "S16 lock 2 22:23" at bounding box center [225, 303] width 30 height 30
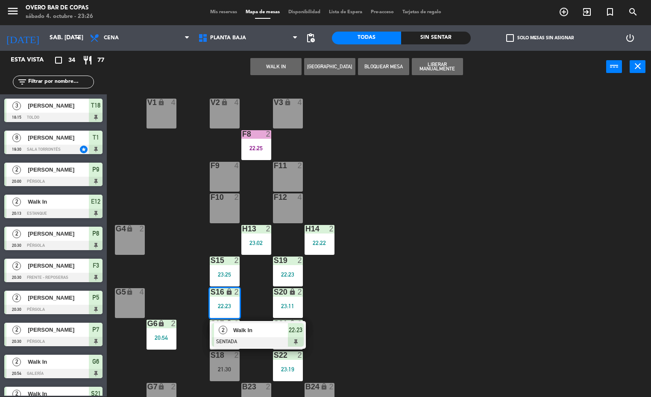
click at [251, 334] on span "Walk In" at bounding box center [260, 330] width 55 height 9
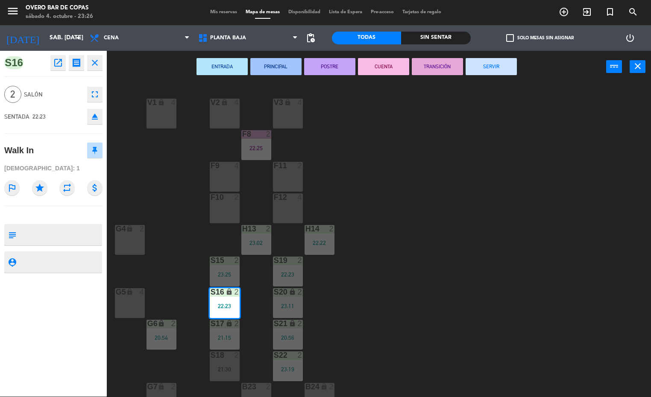
click at [436, 66] on button "TRANSICIÓN" at bounding box center [437, 66] width 51 height 17
click at [483, 177] on div "V1 lock 4 V2 lock 4 V3 lock 4 F8 2 22:25 F9 4 F11 2 F10 2 F12 4 G4 lock 2 H13 2…" at bounding box center [382, 240] width 538 height 314
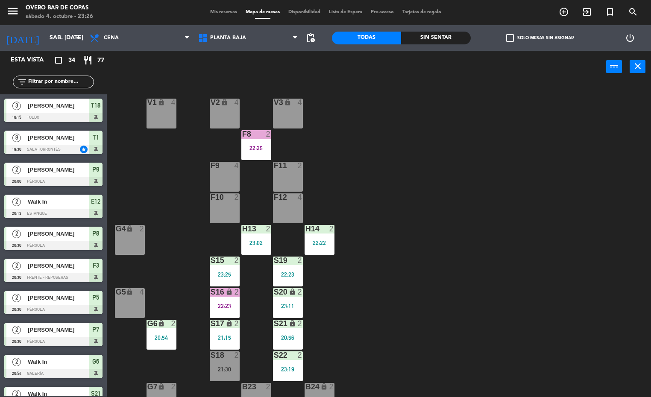
scroll to position [161, 0]
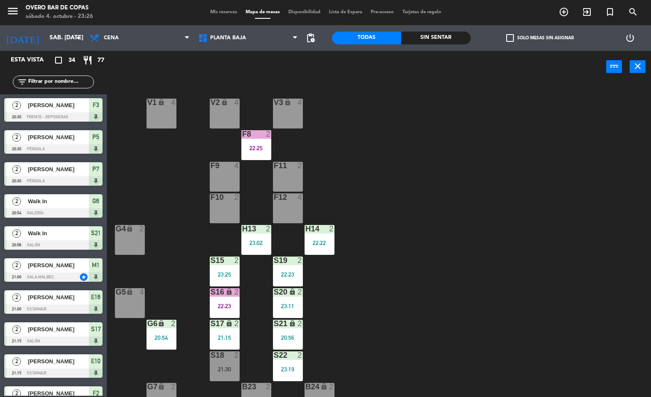
click at [84, 86] on div "filter_list" at bounding box center [53, 82] width 81 height 13
click at [87, 77] on input "text" at bounding box center [60, 81] width 66 height 9
click at [57, 79] on input "text" at bounding box center [60, 81] width 66 height 9
click at [490, 187] on div "V1 lock 4 V2 lock 4 V3 lock 4 F8 2 22:25 F9 4 F11 2 F10 2 F12 4 G4 lock 2 H13 2…" at bounding box center [382, 240] width 538 height 314
click at [457, 200] on div "V1 lock 4 V2 lock 4 V3 lock 4 F8 2 22:25 F9 4 F11 2 F10 2 F12 4 G4 lock 2 H13 2…" at bounding box center [382, 240] width 538 height 314
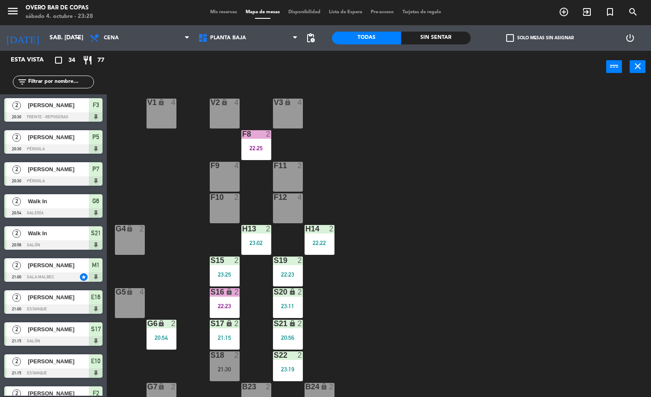
click at [255, 146] on div "22:25" at bounding box center [256, 148] width 30 height 6
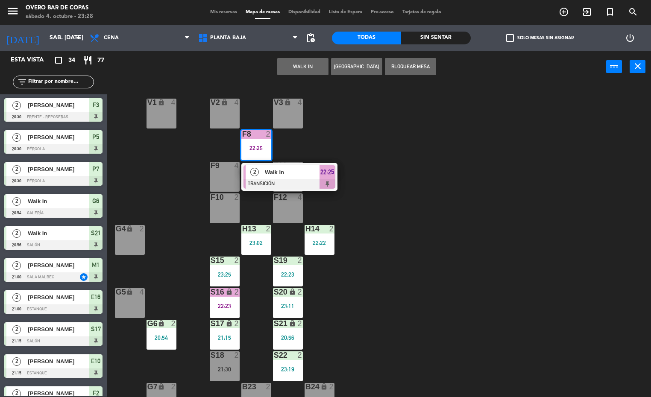
click at [275, 170] on span "Walk In" at bounding box center [292, 172] width 55 height 9
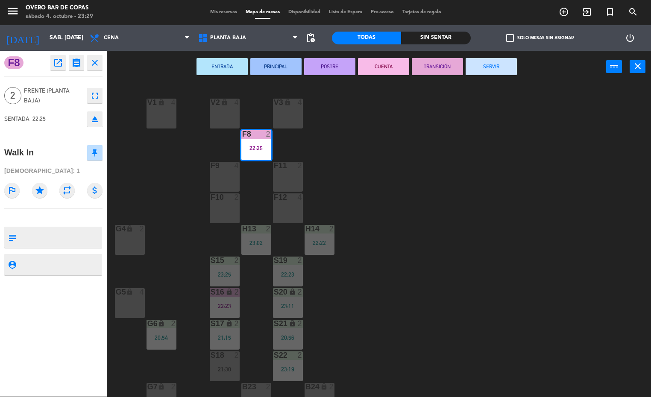
click at [459, 197] on div "V1 lock 4 V2 lock 4 V3 lock 4 F8 2 22:25 F9 4 F11 2 F10 2 F12 4 G4 lock 2 H13 2…" at bounding box center [382, 240] width 538 height 314
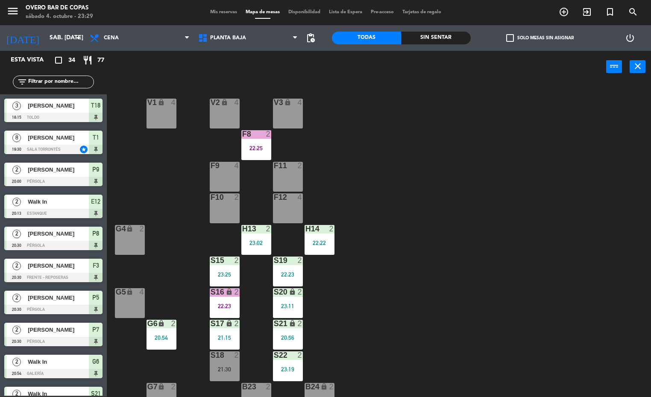
scroll to position [225, 0]
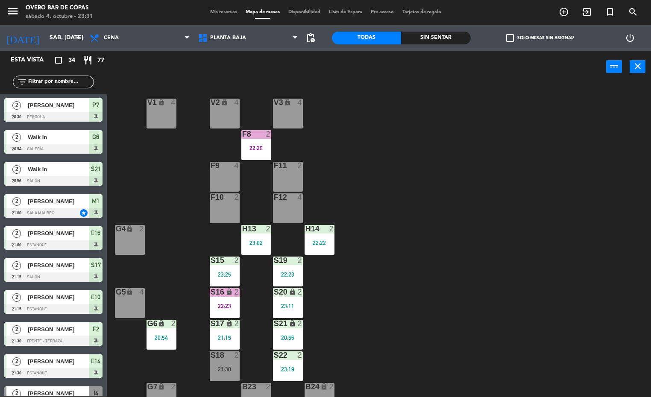
click at [451, 196] on div "V1 lock 4 V2 lock 4 V3 lock 4 F8 2 22:25 F9 4 F11 2 F10 2 F12 4 G4 lock 2 H13 2…" at bounding box center [382, 240] width 538 height 314
click at [246, 158] on div "F8 2 22:25" at bounding box center [256, 145] width 30 height 30
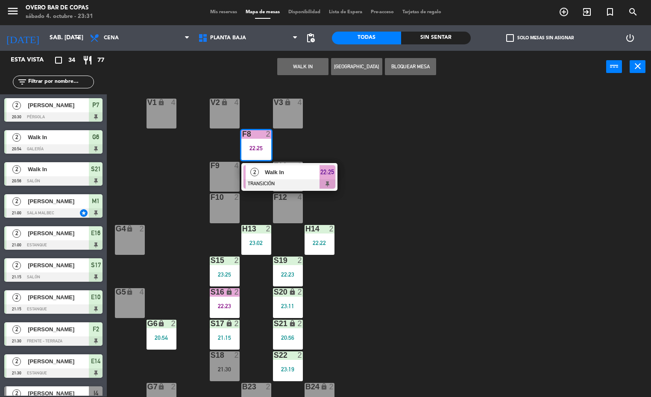
click at [281, 173] on span "Walk In" at bounding box center [292, 172] width 55 height 9
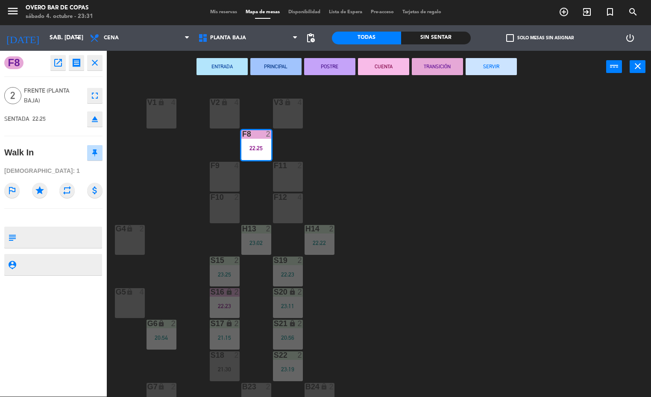
click at [514, 229] on div "menu Overo Bar [PERSON_NAME] sábado 4. octubre - 23:31 Mis reservas Mapa de mes…" at bounding box center [325, 198] width 651 height 397
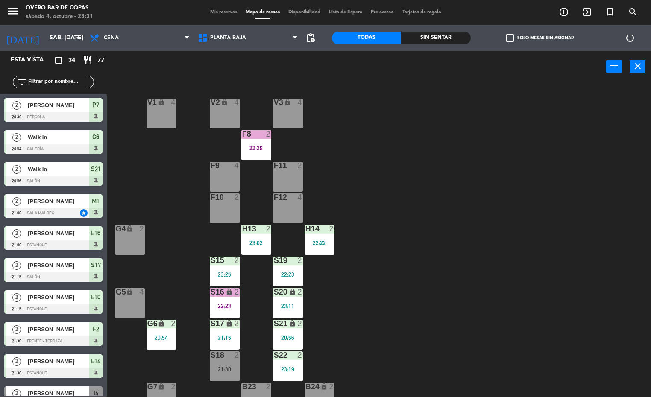
click at [247, 143] on div "F8 2 22:25" at bounding box center [256, 145] width 30 height 30
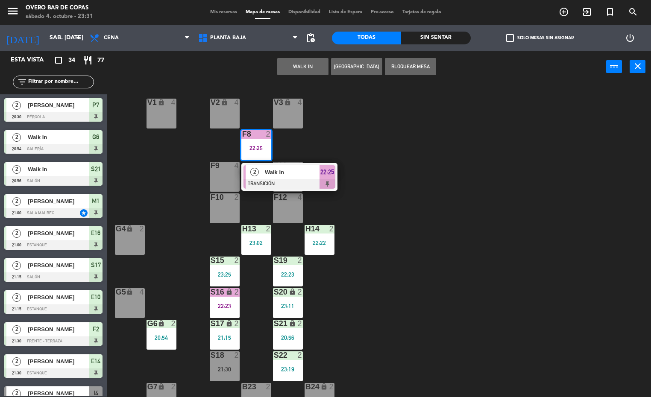
click at [275, 176] on span "Walk In" at bounding box center [292, 172] width 55 height 9
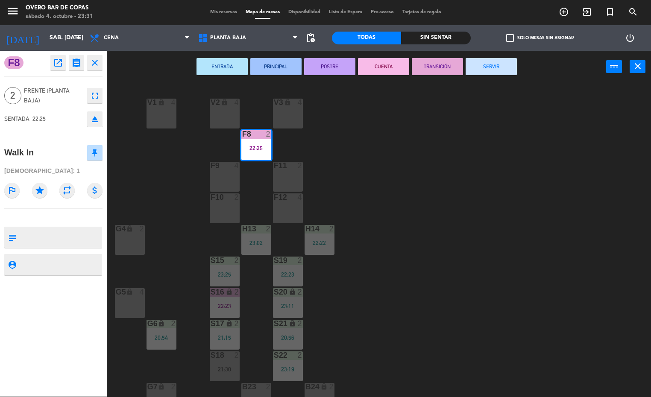
click at [496, 62] on button "SERVIR" at bounding box center [491, 66] width 51 height 17
click at [521, 186] on div "V1 lock 4 V2 lock 4 V3 lock 4 F8 2 22:25 F9 4 F11 2 F10 2 F12 4 G4 lock 2 H13 2…" at bounding box center [382, 240] width 538 height 314
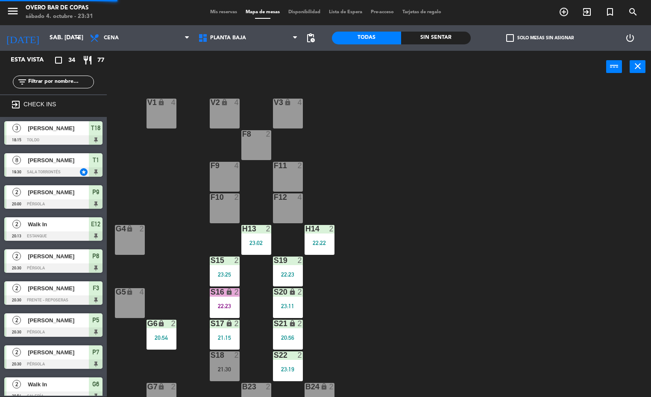
scroll to position [232, 0]
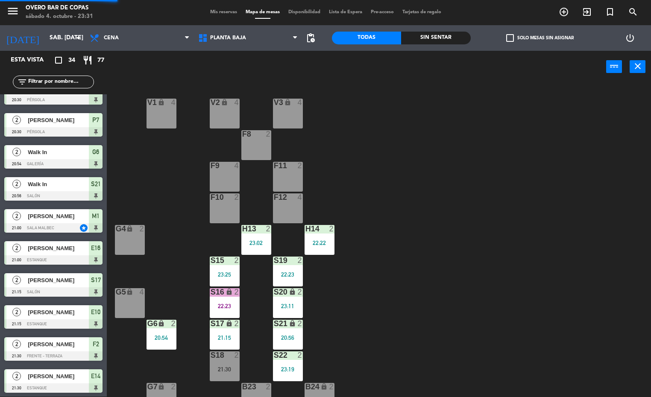
click at [258, 134] on div at bounding box center [256, 134] width 14 height 8
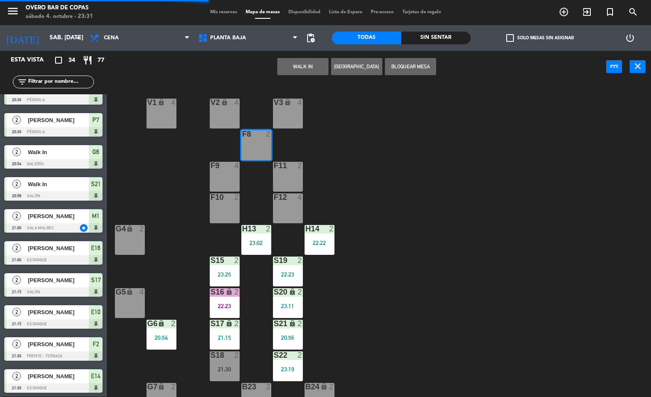
click at [303, 66] on button "WALK IN" at bounding box center [302, 66] width 51 height 17
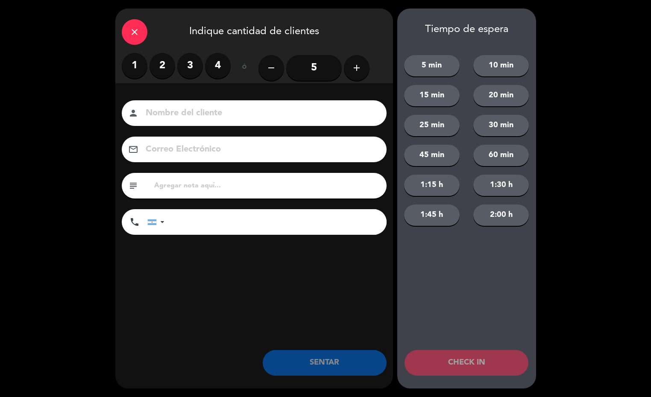
click at [172, 70] on label "2" at bounding box center [162, 66] width 26 height 26
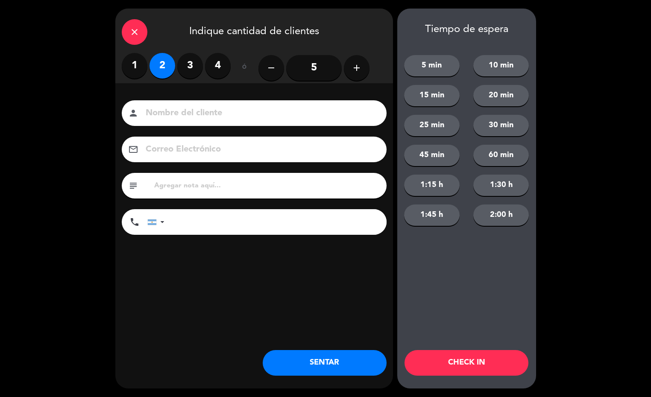
click at [337, 364] on button "SENTAR" at bounding box center [325, 363] width 124 height 26
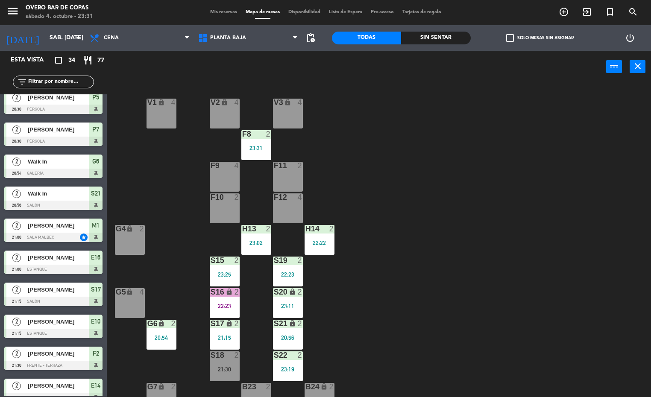
scroll to position [0, 0]
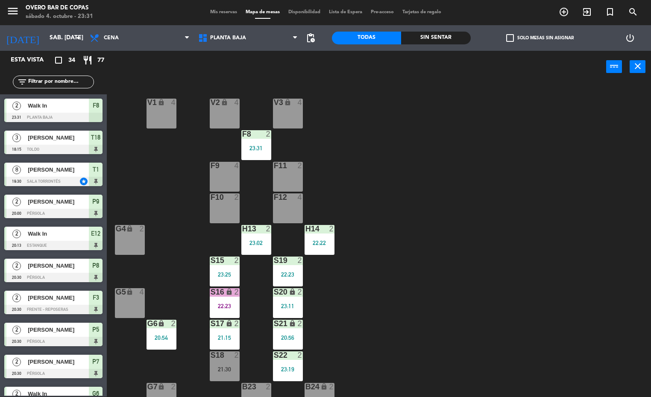
click at [564, 186] on div "V1 lock 4 V2 lock 4 V3 lock 4 F8 2 23:31 F9 4 F11 2 F10 2 F12 4 G4 lock 2 H13 2…" at bounding box center [382, 240] width 538 height 314
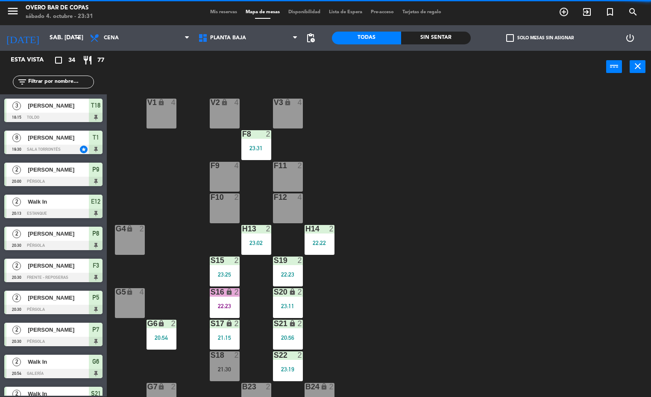
click at [217, 291] on div "lock" at bounding box center [224, 292] width 14 height 8
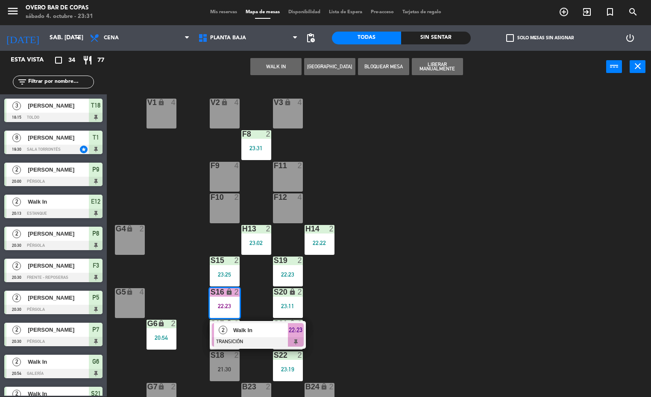
click at [260, 330] on span "Walk In" at bounding box center [260, 330] width 55 height 9
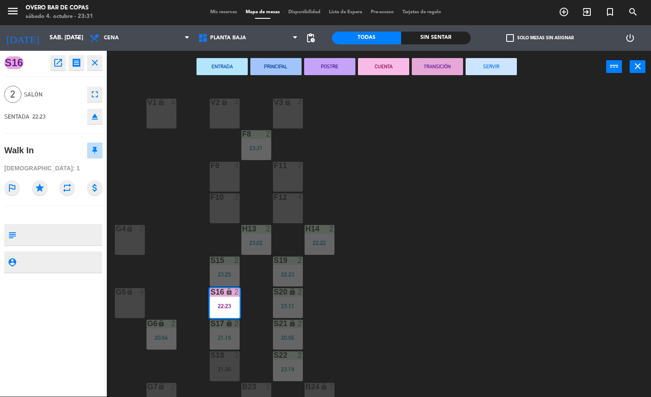
click at [491, 65] on button "SERVIR" at bounding box center [491, 66] width 51 height 17
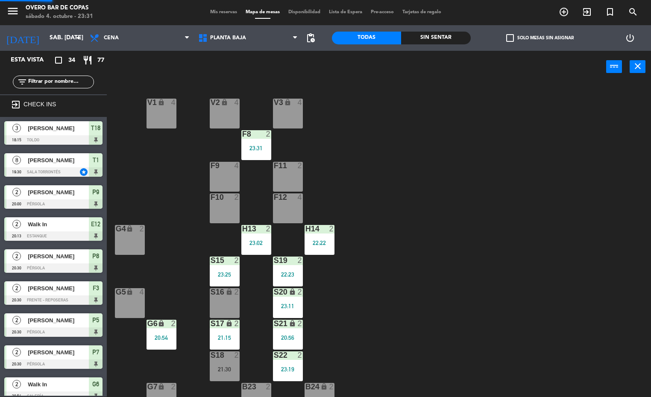
scroll to position [168, 0]
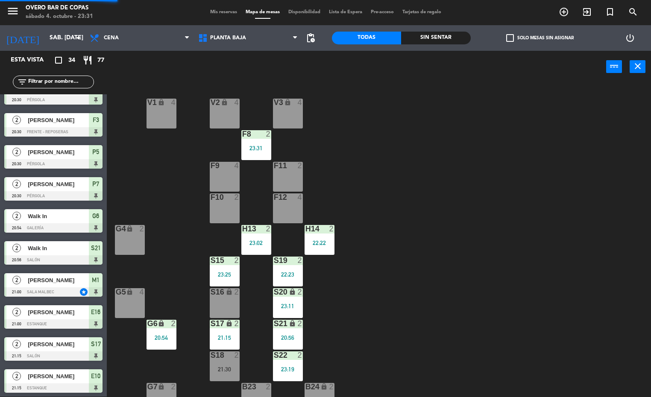
click at [498, 294] on div "V1 lock 4 V2 lock 4 V3 lock 4 F8 2 23:31 F9 4 F11 2 F10 2 F12 4 G4 lock 2 H13 2…" at bounding box center [382, 240] width 538 height 314
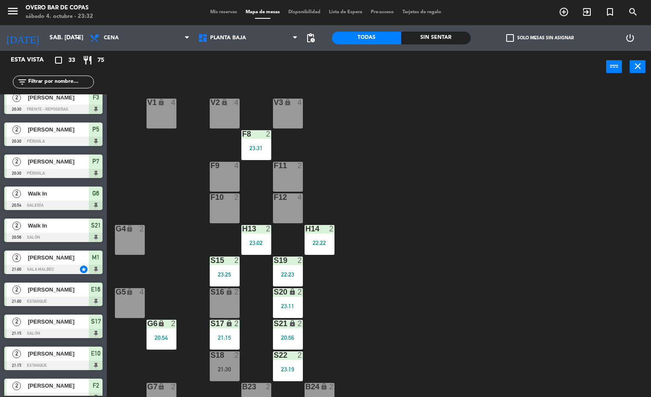
click at [532, 240] on div "V1 lock 4 V2 lock 4 V3 lock 4 F8 2 23:31 F9 4 F11 2 F10 2 F12 4 G4 lock 2 H13 2…" at bounding box center [382, 240] width 538 height 314
click at [505, 273] on div "V1 lock 4 V2 lock 4 V3 lock 4 F8 2 23:31 F9 4 F11 2 F10 2 F12 4 G4 lock 2 H13 2…" at bounding box center [382, 240] width 538 height 314
click at [480, 219] on div "V1 lock 4 V2 lock 4 V3 lock 4 F8 2 23:31 F9 4 F11 2 F10 2 F12 4 G4 lock 2 H13 2…" at bounding box center [382, 240] width 538 height 314
click at [445, 146] on div "V1 lock 4 V2 lock 4 V3 lock 4 F8 2 23:31 F9 4 F11 2 F10 2 F12 4 G4 lock 2 H13 2…" at bounding box center [382, 240] width 538 height 314
click at [497, 240] on div "V1 lock 4 V2 lock 4 V3 lock 4 F8 2 23:31 F9 4 F11 2 F10 2 F12 4 G4 lock 2 H13 2…" at bounding box center [382, 240] width 538 height 314
